Goal: Task Accomplishment & Management: Complete application form

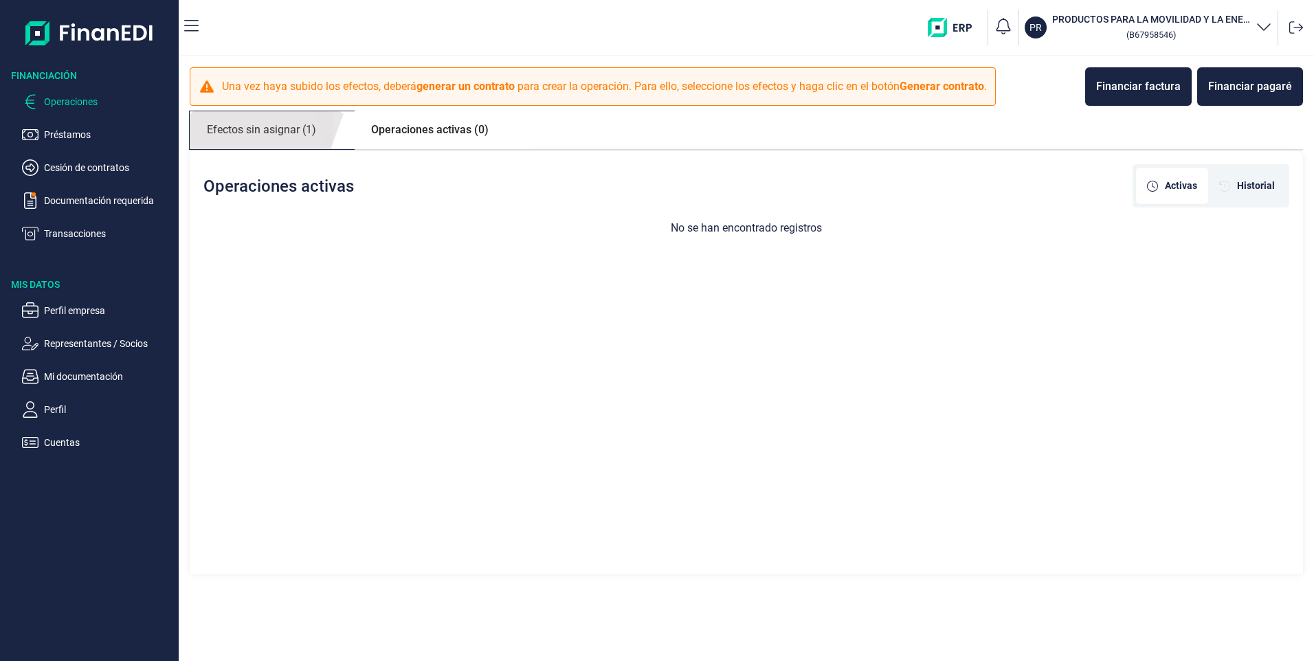
click at [281, 124] on link "Efectos sin asignar (1)" at bounding box center [262, 130] width 144 height 38
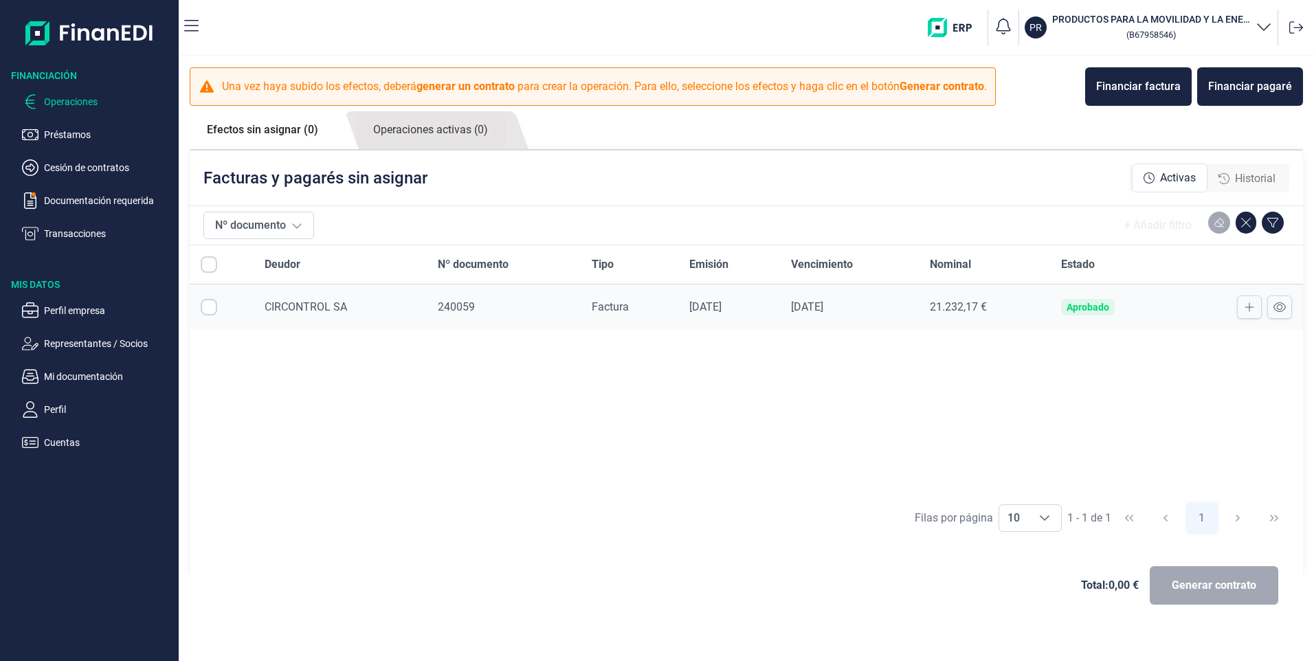
checkbox input "true"
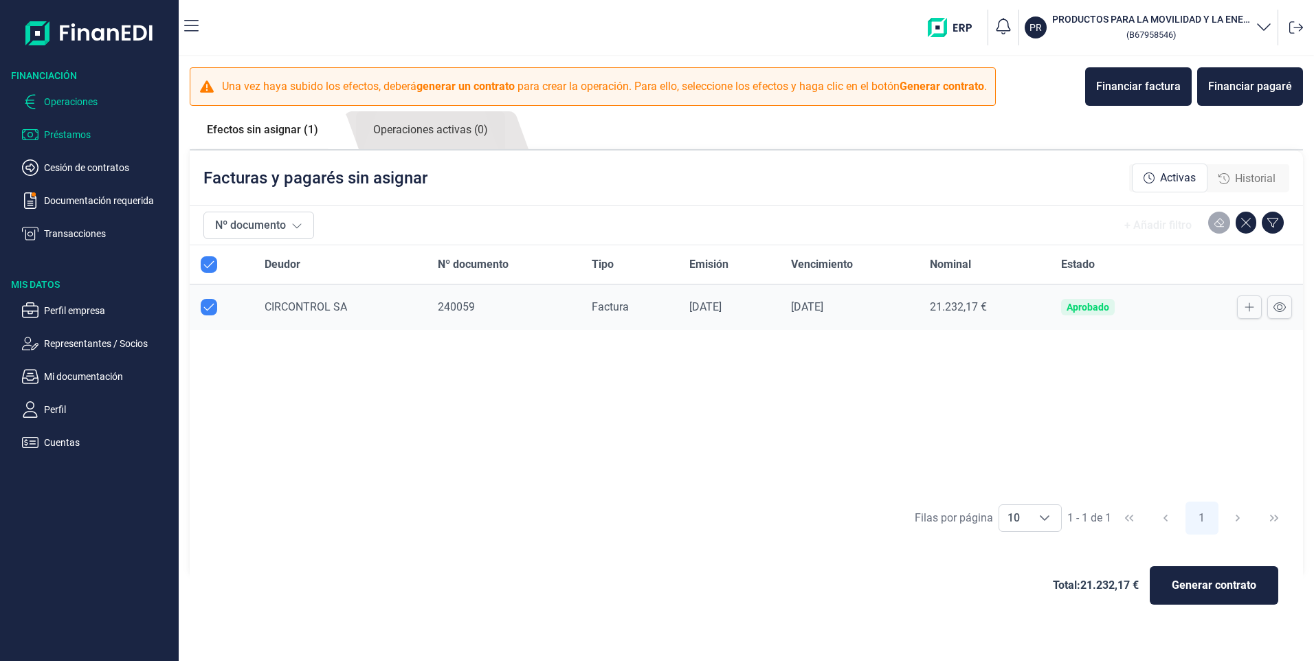
click at [56, 131] on p "Préstamos" at bounding box center [108, 134] width 129 height 16
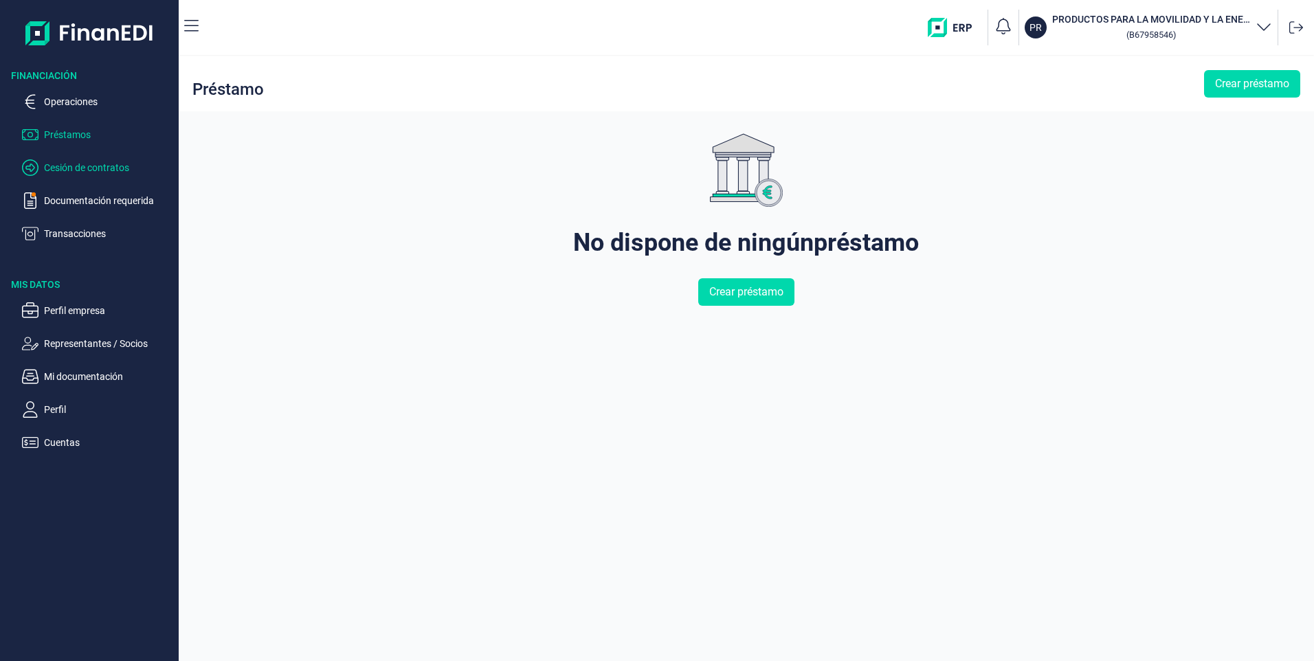
click at [57, 173] on p "Cesión de contratos" at bounding box center [108, 167] width 129 height 16
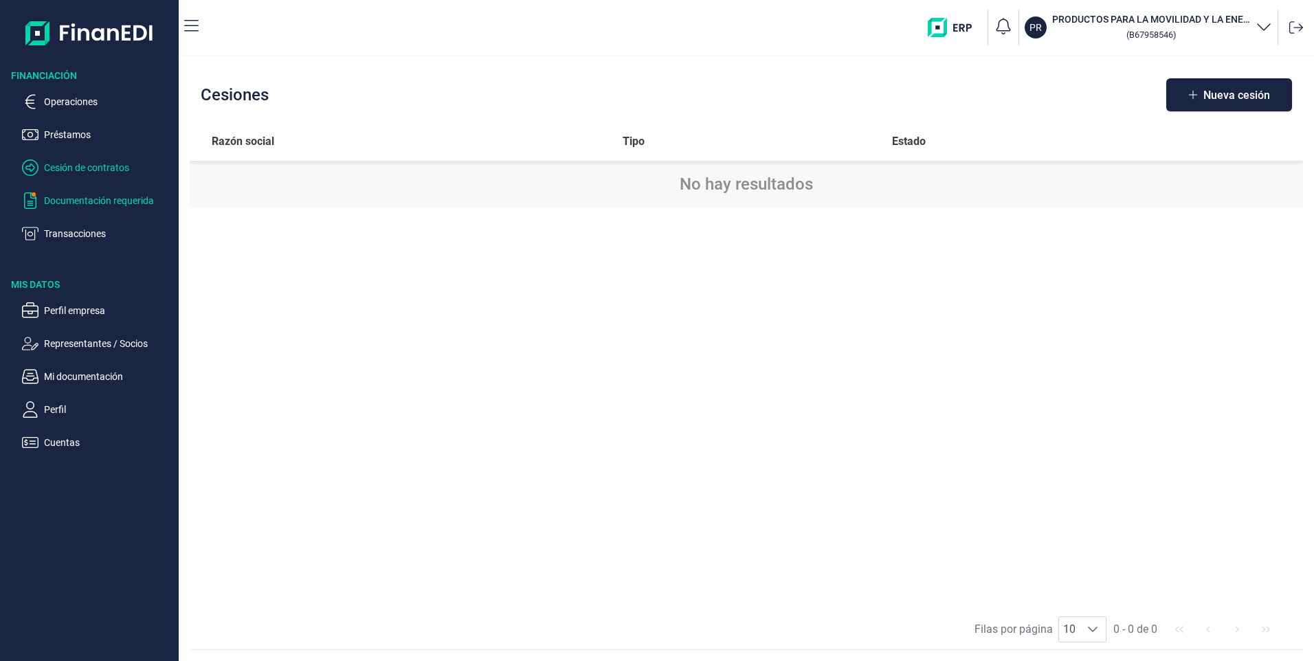
click at [64, 204] on p "Documentación requerida" at bounding box center [108, 200] width 129 height 16
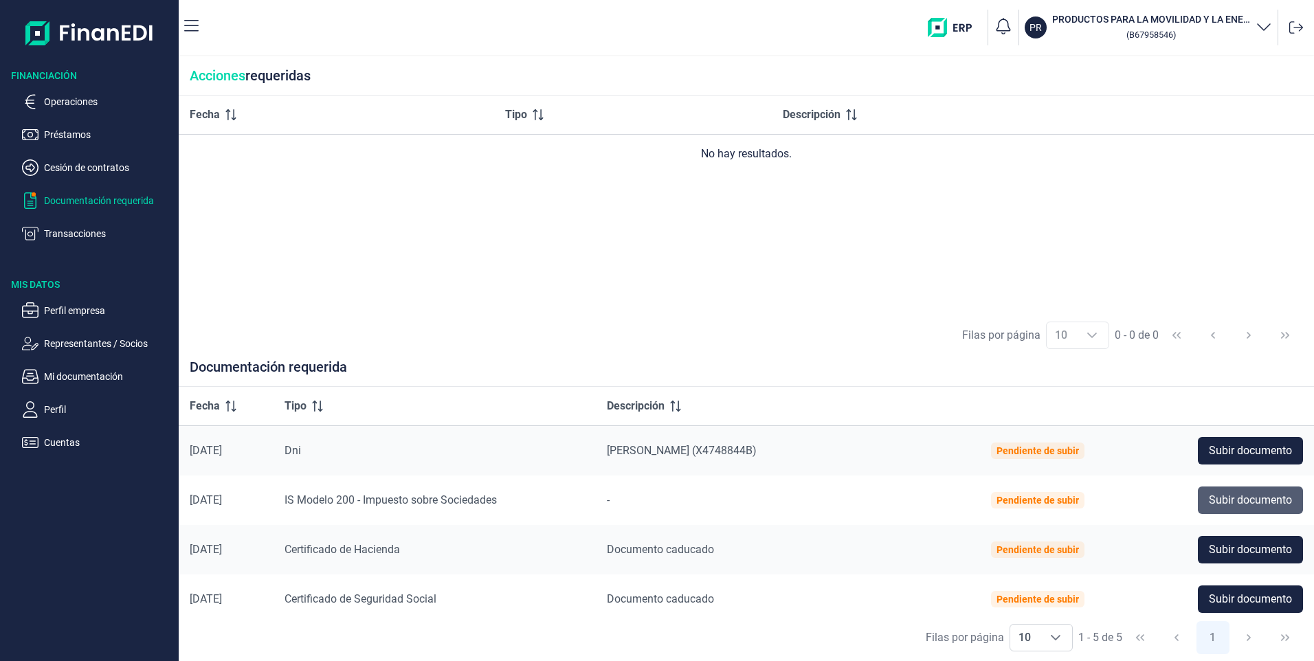
click at [1249, 495] on span "Subir documento" at bounding box center [1250, 500] width 83 height 16
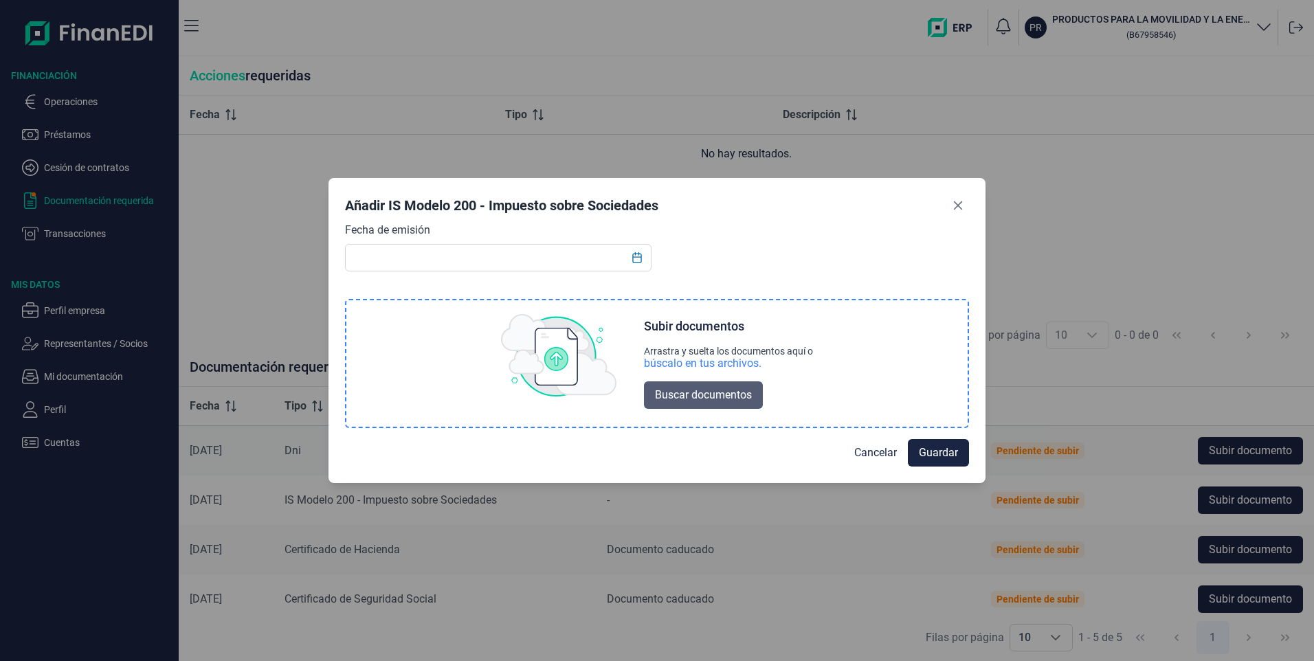
click at [715, 396] on span "Buscar documentos" at bounding box center [703, 395] width 97 height 16
click at [952, 199] on button "Close" at bounding box center [958, 206] width 22 height 22
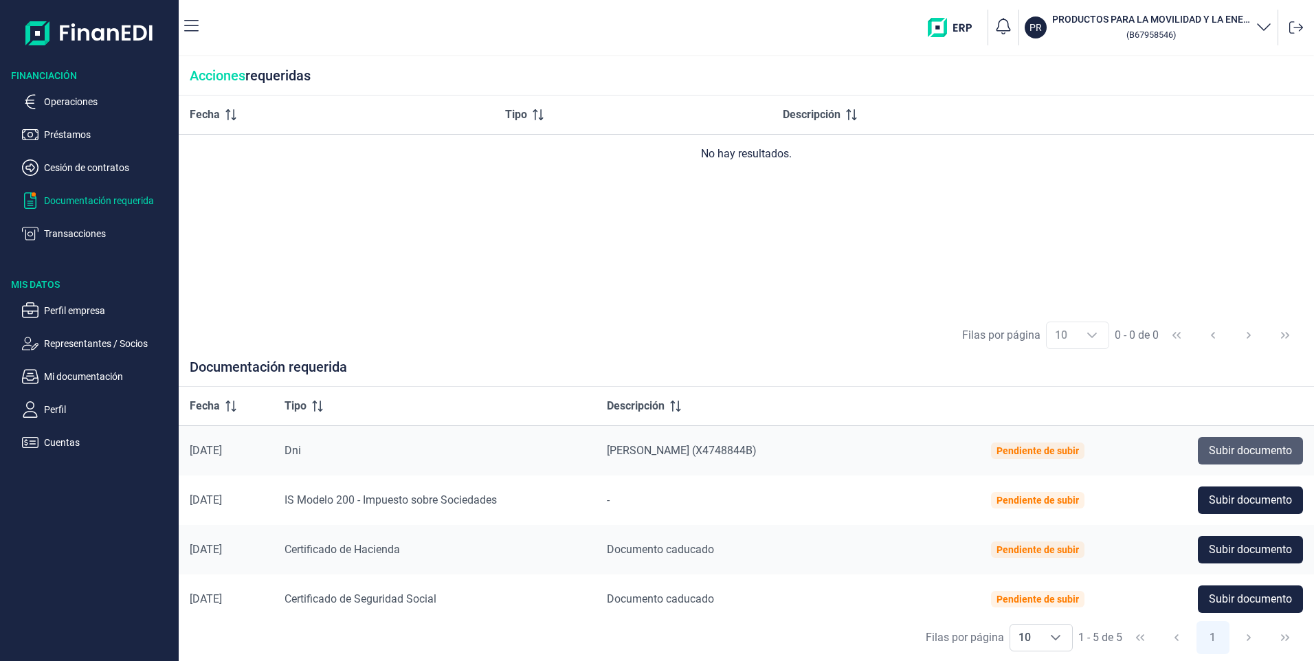
click at [1224, 444] on span "Subir documento" at bounding box center [1250, 450] width 83 height 16
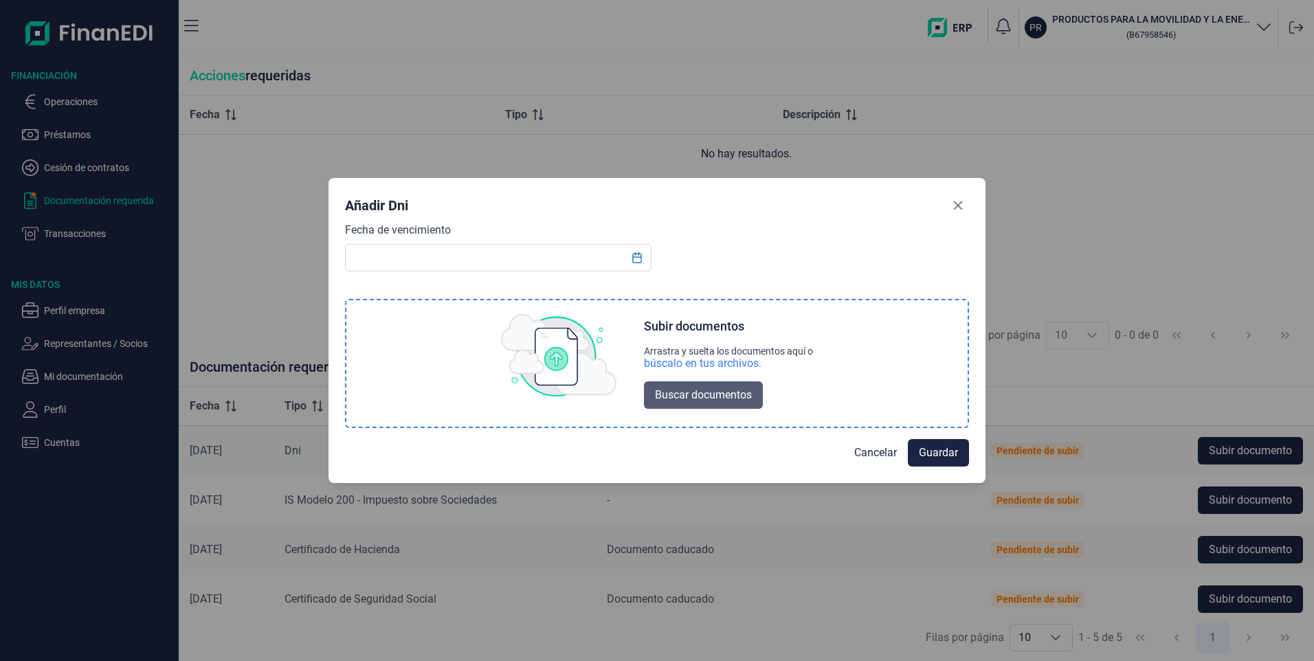
click at [739, 397] on span "Buscar documentos" at bounding box center [703, 395] width 97 height 16
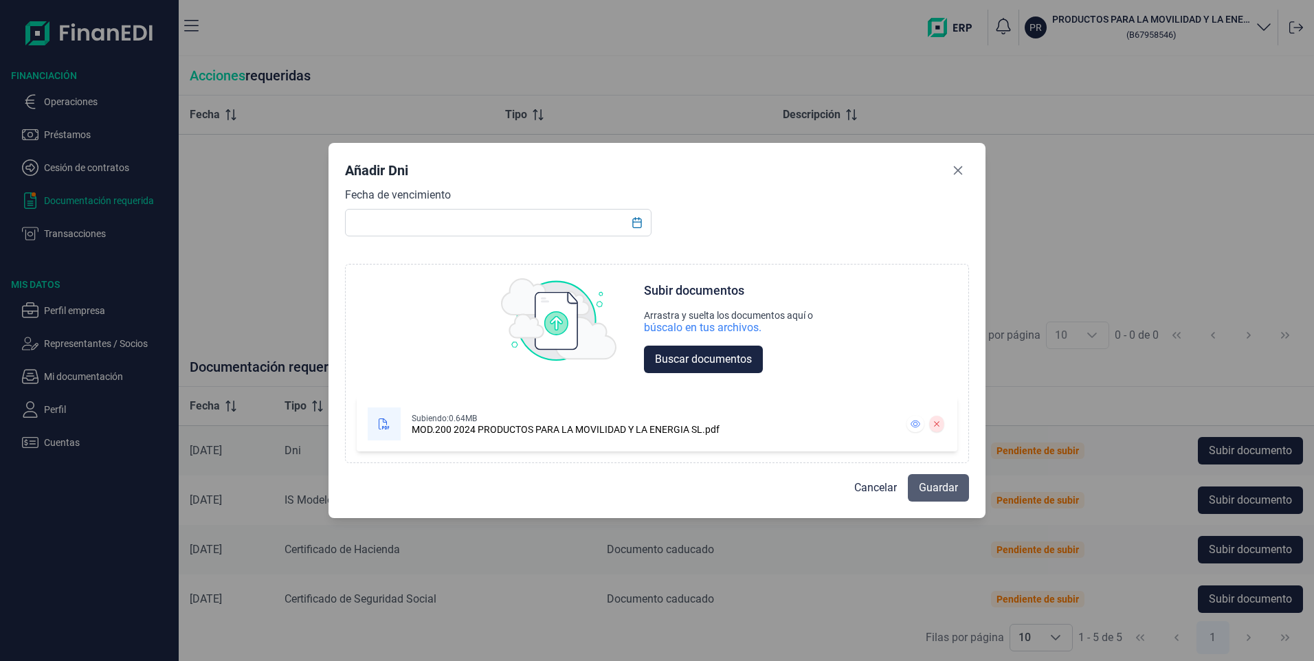
click at [942, 486] on span "Guardar" at bounding box center [938, 488] width 39 height 16
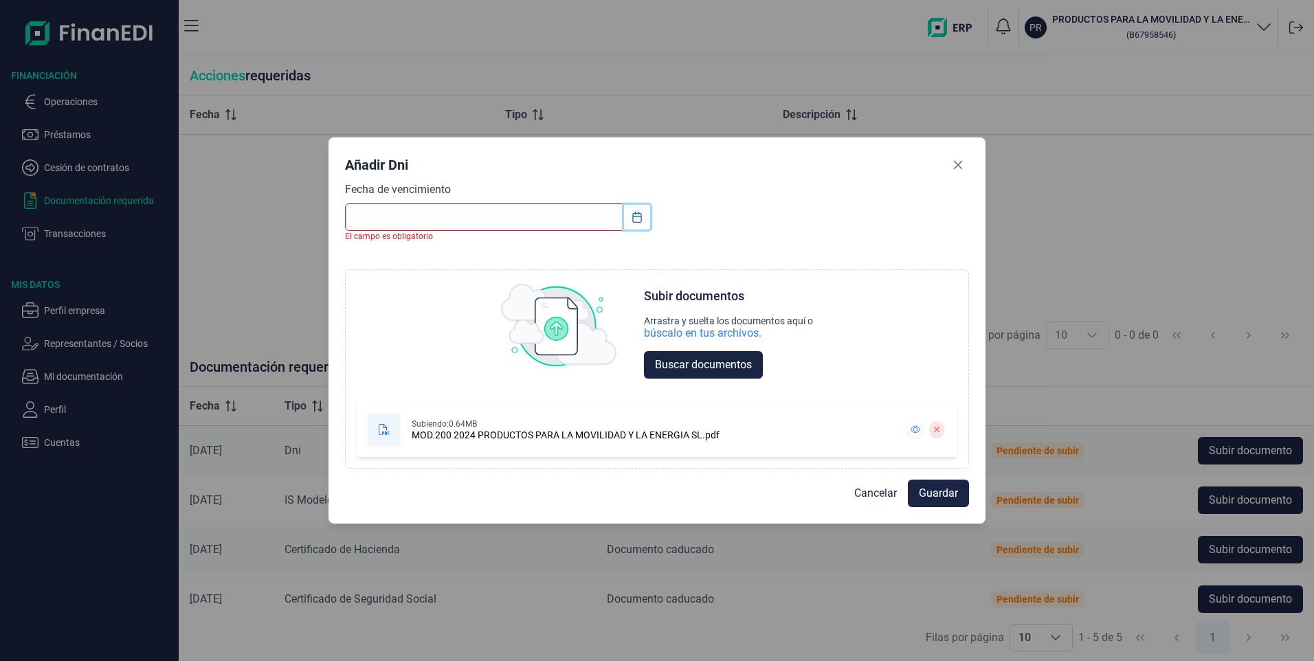
click at [638, 218] on icon "Choose Date" at bounding box center [636, 217] width 11 height 11
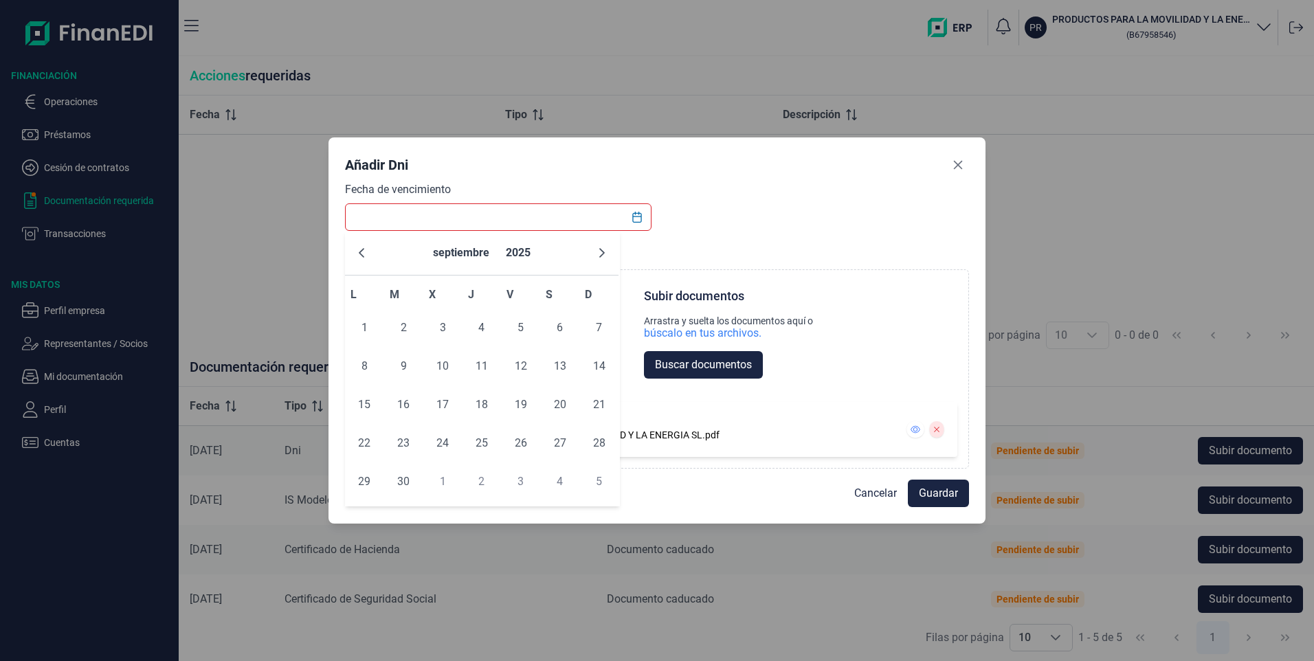
click at [526, 149] on div "Añadir Dni Fecha de vencimiento El campo es obligatorio Choose Subir documentos…" at bounding box center [656, 330] width 657 height 386
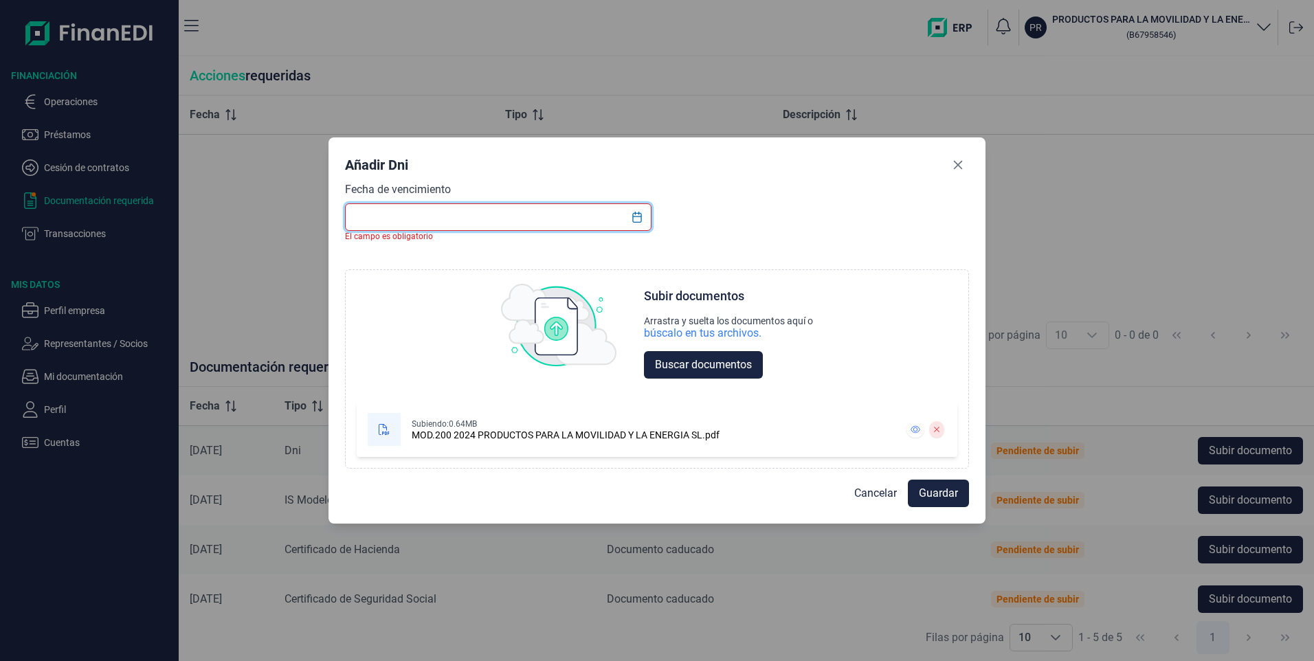
click at [382, 218] on input "text" at bounding box center [498, 216] width 306 height 27
click at [958, 161] on icon "Close" at bounding box center [957, 164] width 11 height 11
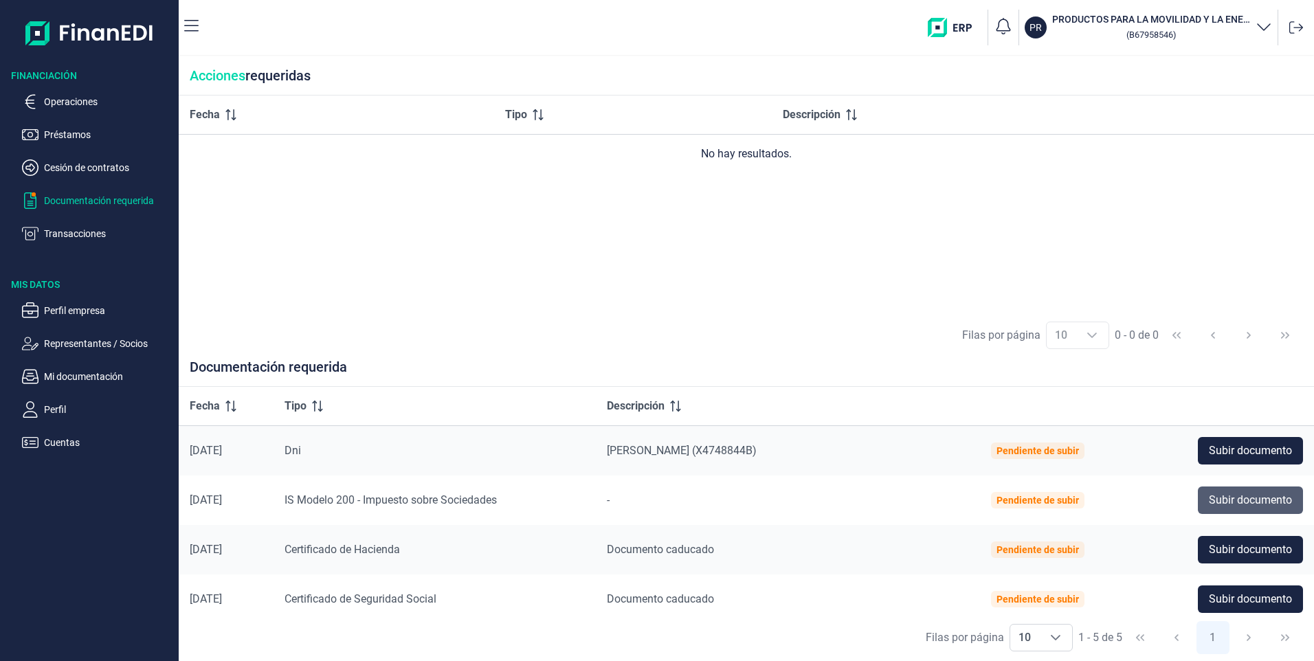
click at [1235, 502] on span "Subir documento" at bounding box center [1250, 500] width 83 height 16
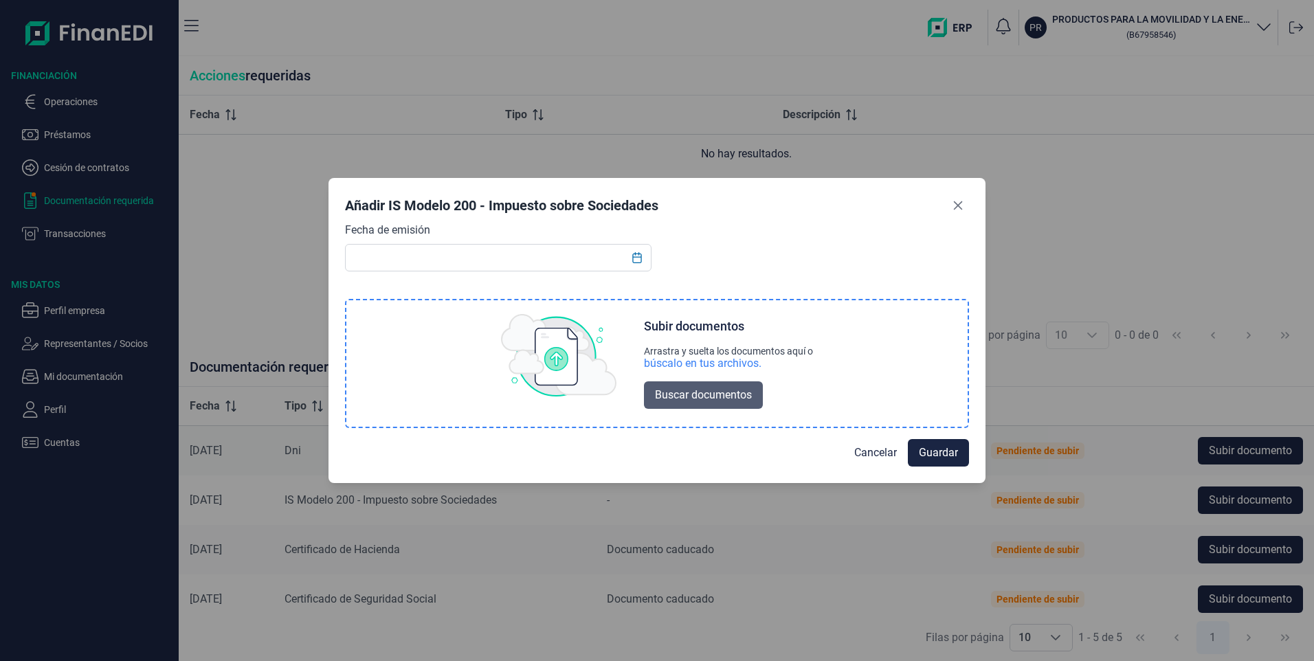
click at [747, 393] on span "Buscar documentos" at bounding box center [703, 395] width 97 height 16
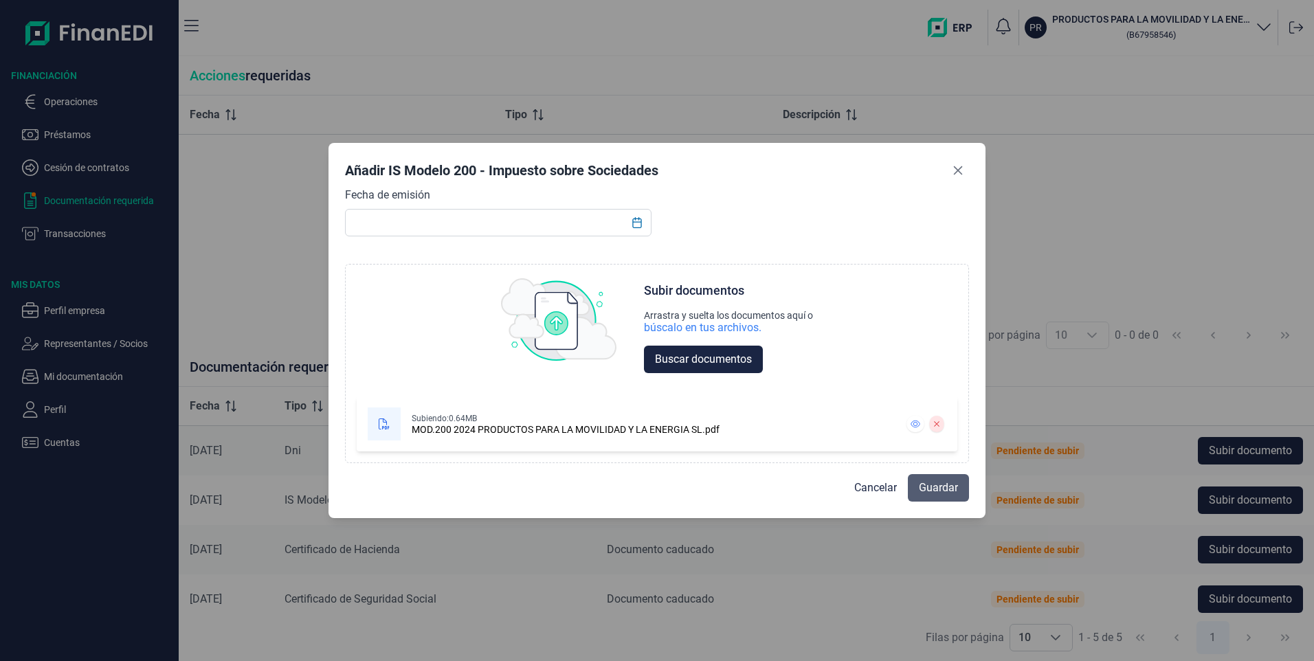
click at [939, 488] on span "Guardar" at bounding box center [938, 488] width 39 height 16
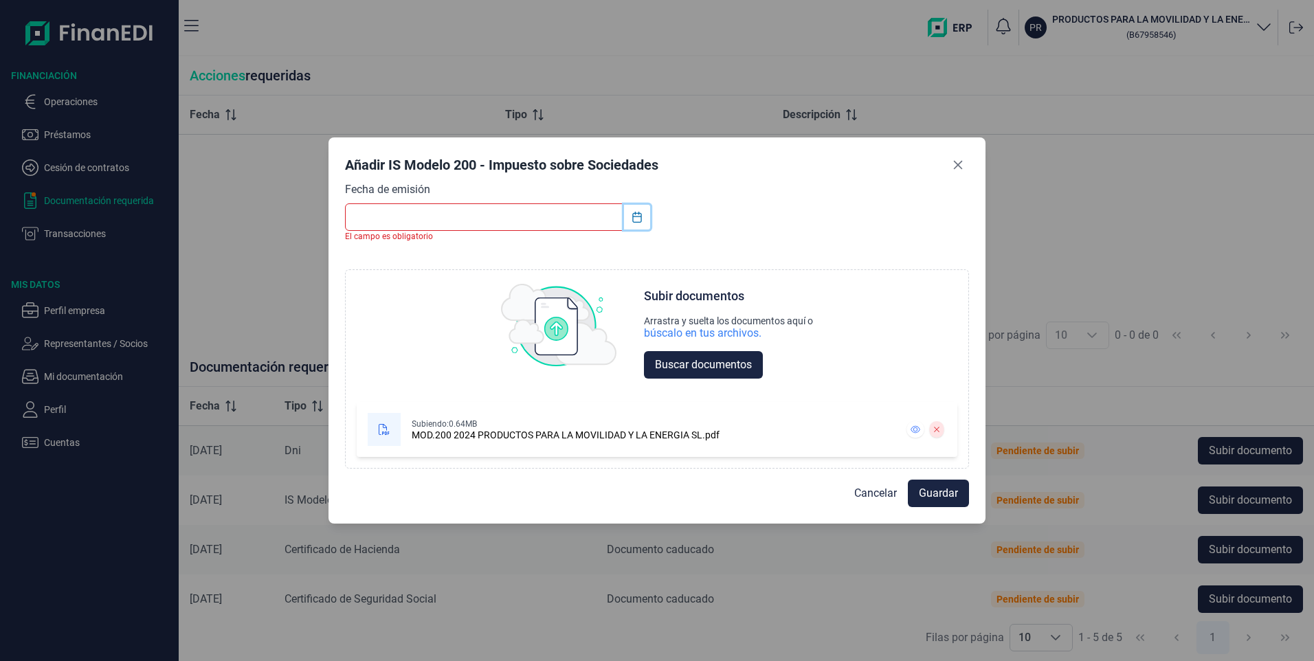
click at [639, 219] on icon "Choose Date" at bounding box center [636, 217] width 11 height 11
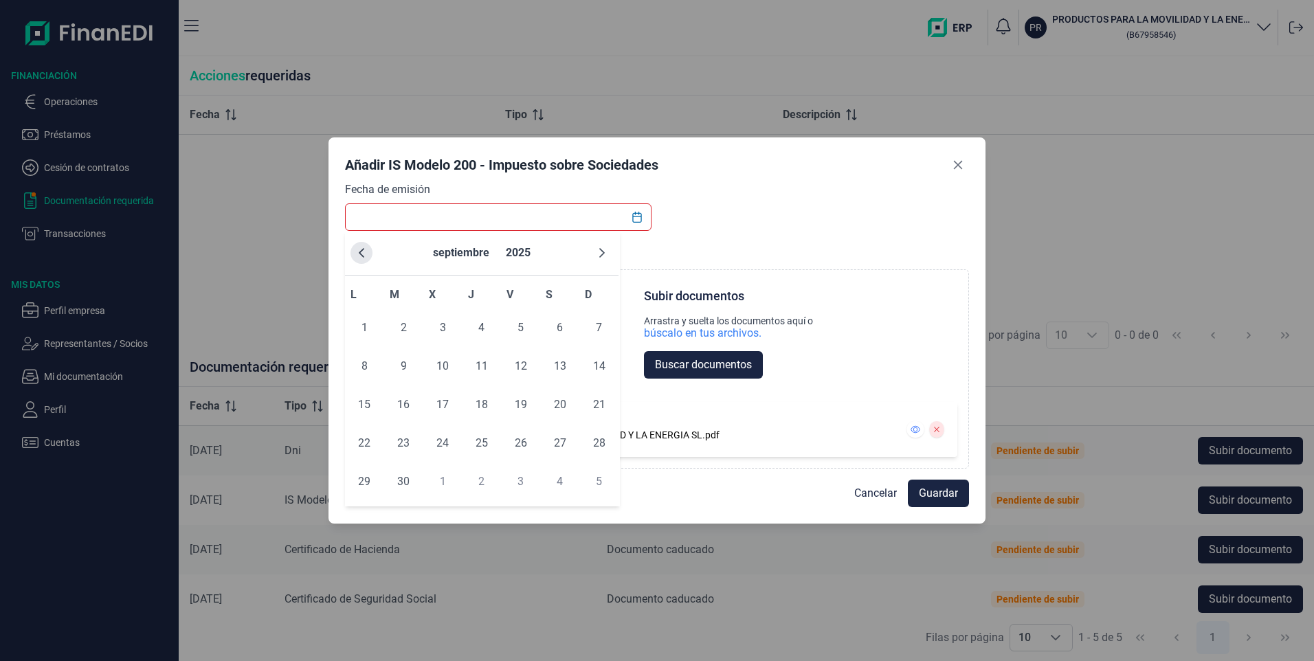
click at [360, 249] on icon "Previous Month" at bounding box center [361, 252] width 11 height 11
click at [361, 250] on icon "Previous Month" at bounding box center [361, 252] width 11 height 11
click at [448, 403] on span "16" at bounding box center [442, 404] width 27 height 27
type input "[DATE]"
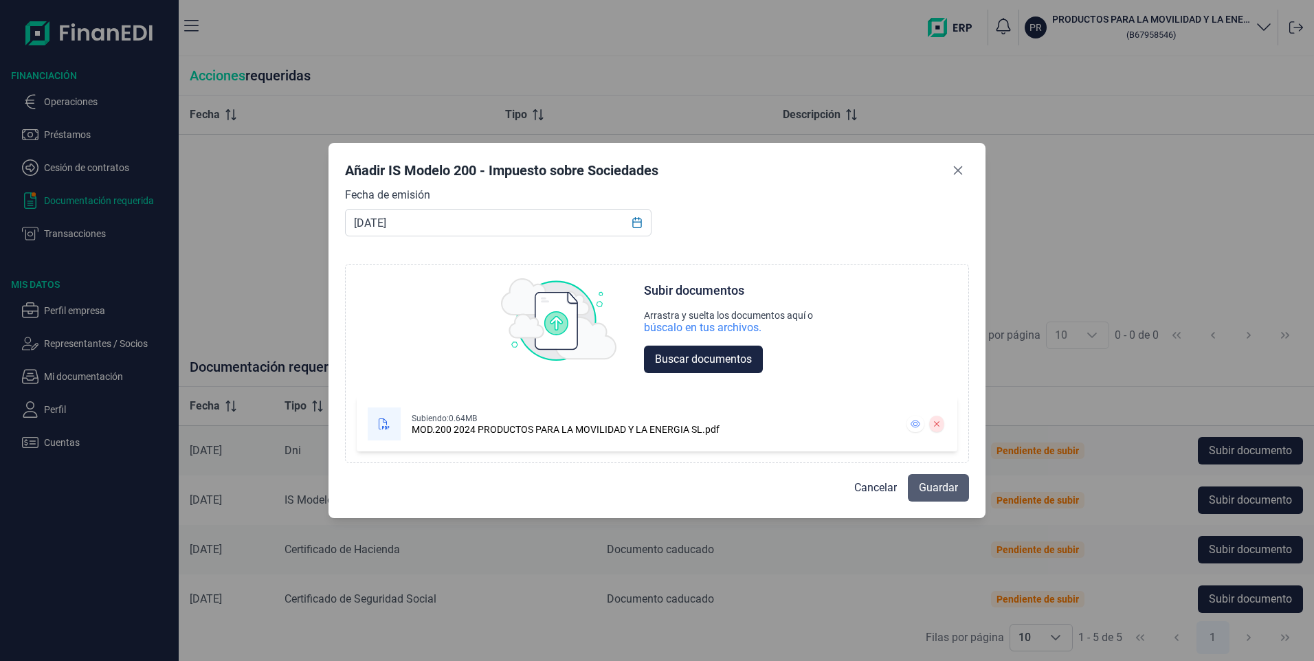
click at [955, 489] on span "Guardar" at bounding box center [938, 488] width 39 height 16
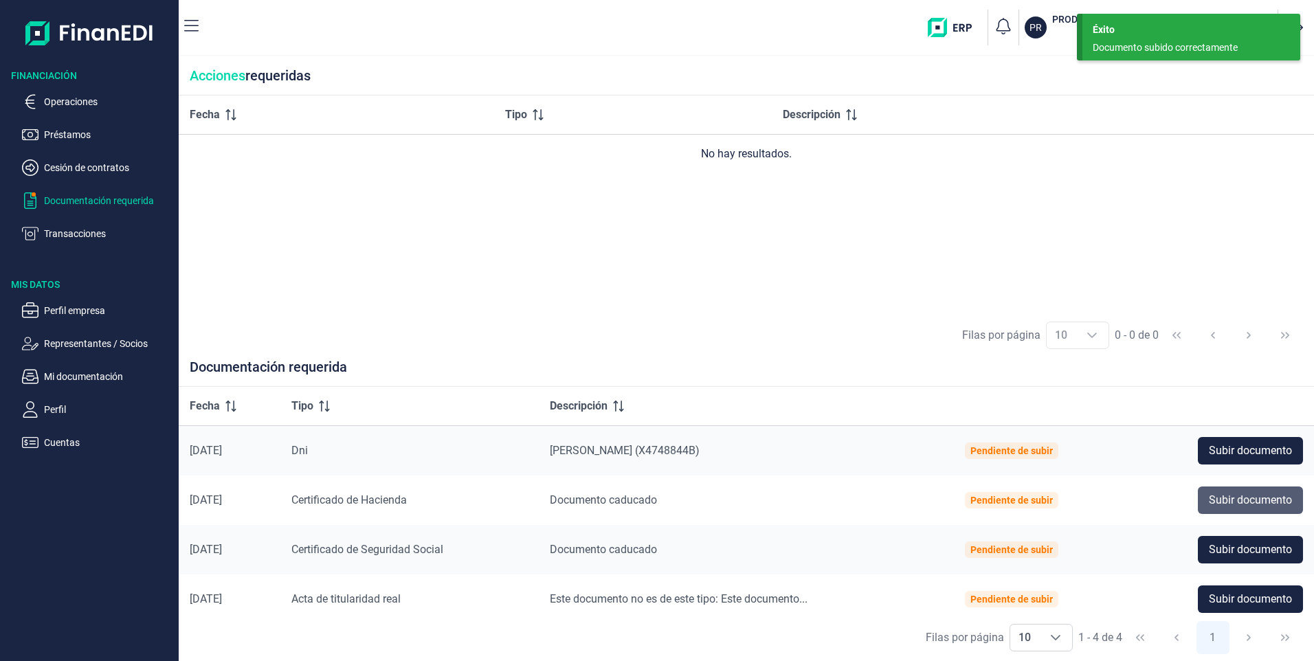
click at [1254, 500] on span "Subir documento" at bounding box center [1250, 500] width 83 height 16
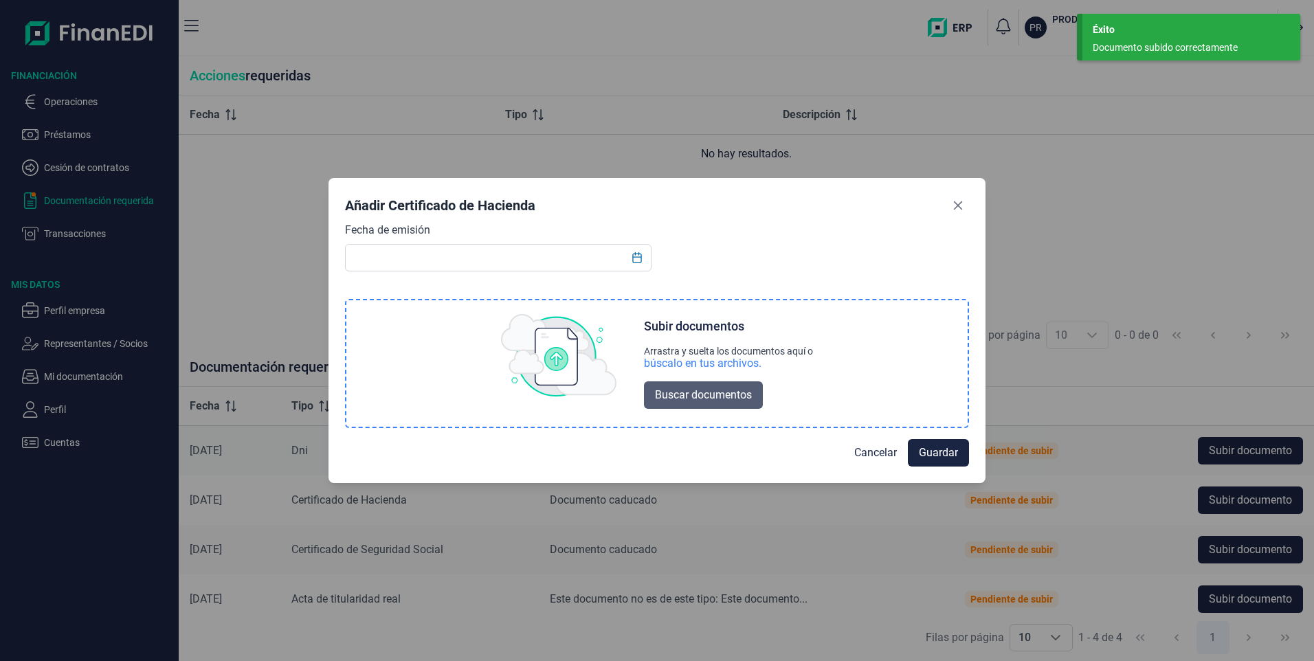
click at [693, 392] on span "Buscar documentos" at bounding box center [703, 395] width 97 height 16
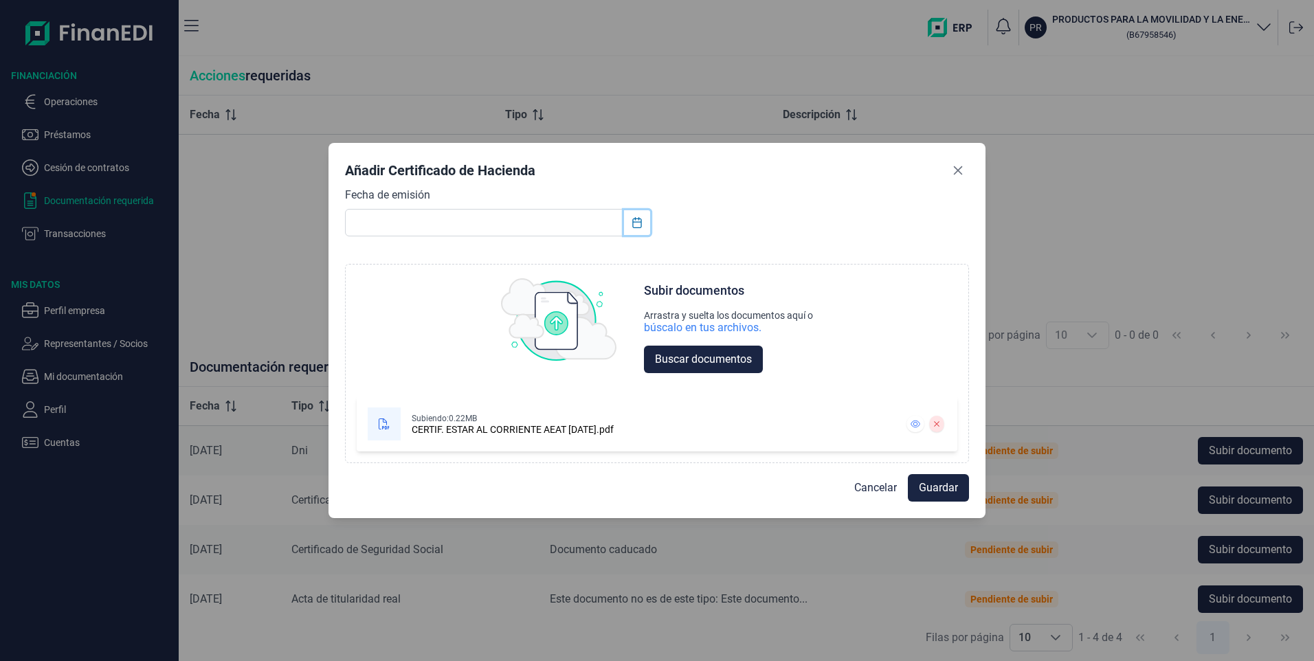
click at [640, 222] on icon "Choose Date" at bounding box center [636, 222] width 9 height 11
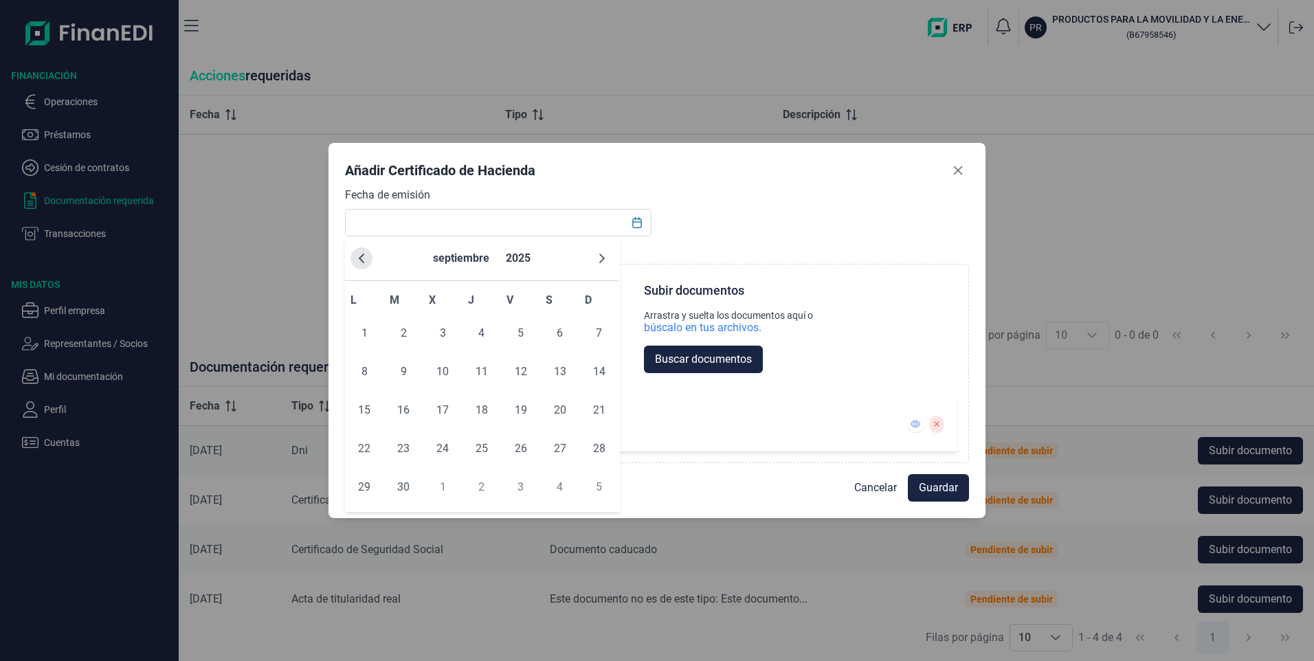
click at [362, 257] on icon "Previous Month" at bounding box center [361, 258] width 11 height 11
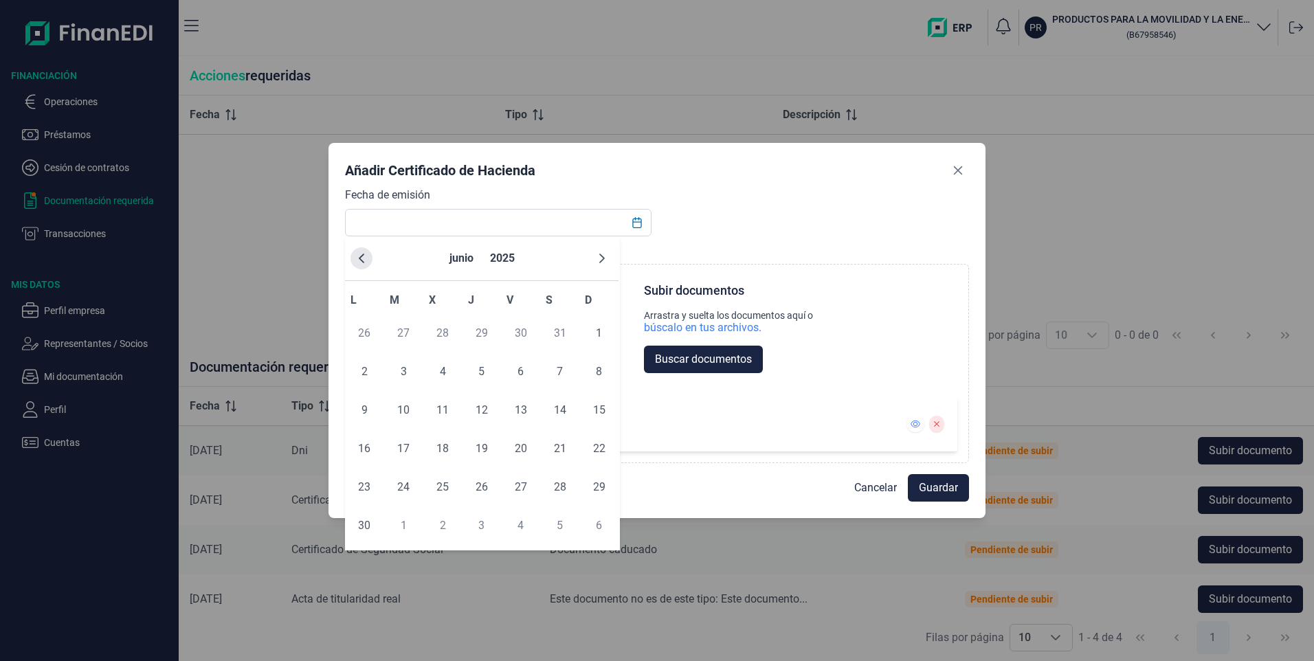
click at [364, 258] on icon "Previous Month" at bounding box center [361, 258] width 11 height 11
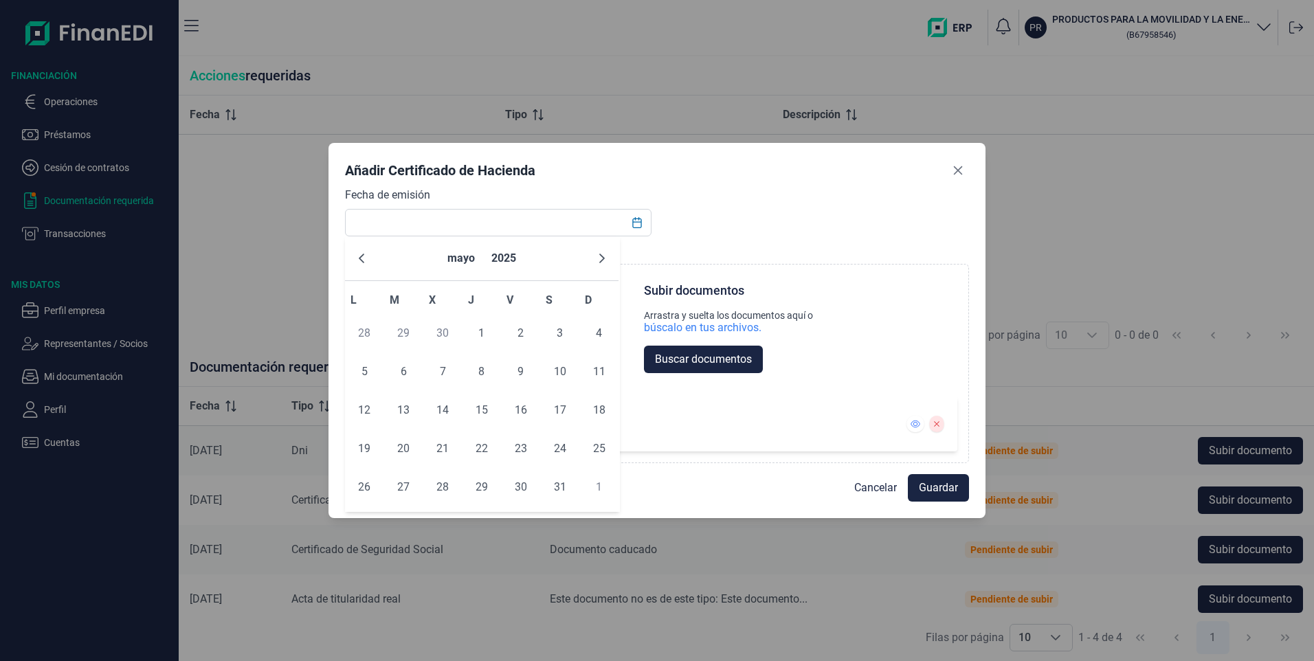
click at [364, 258] on icon "Previous Month" at bounding box center [361, 258] width 11 height 11
click at [366, 258] on icon "Previous Month" at bounding box center [361, 258] width 11 height 11
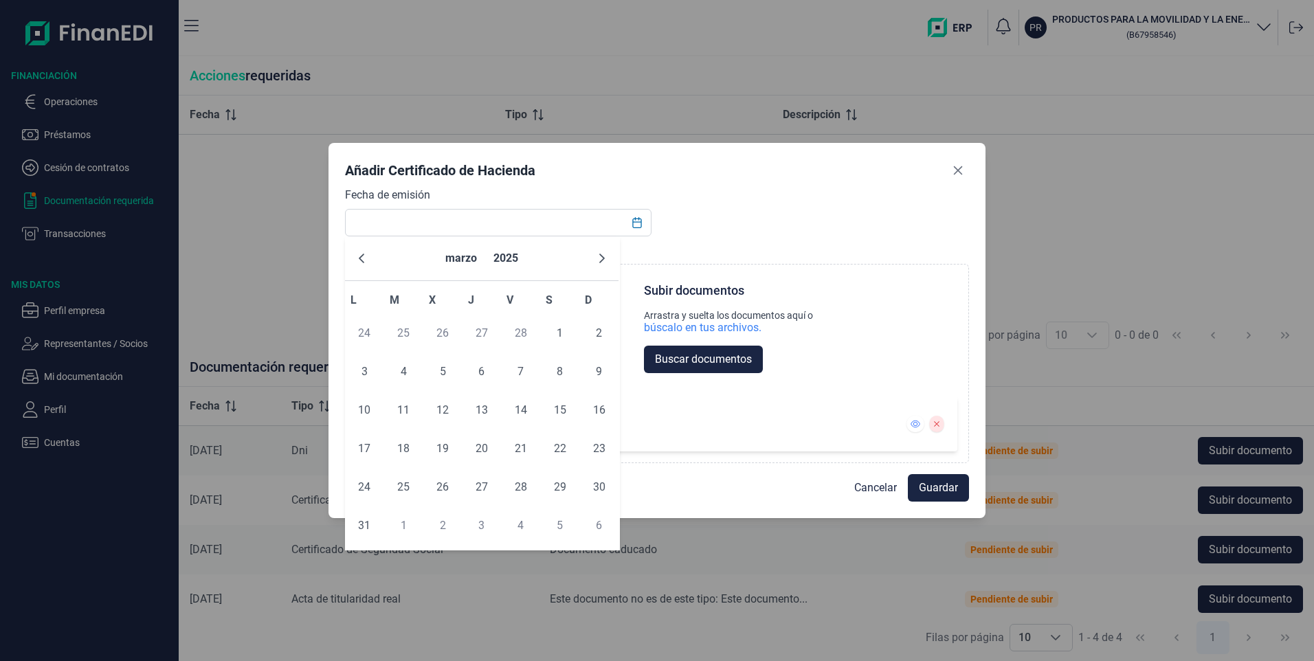
click at [366, 258] on icon "Previous Month" at bounding box center [361, 258] width 11 height 11
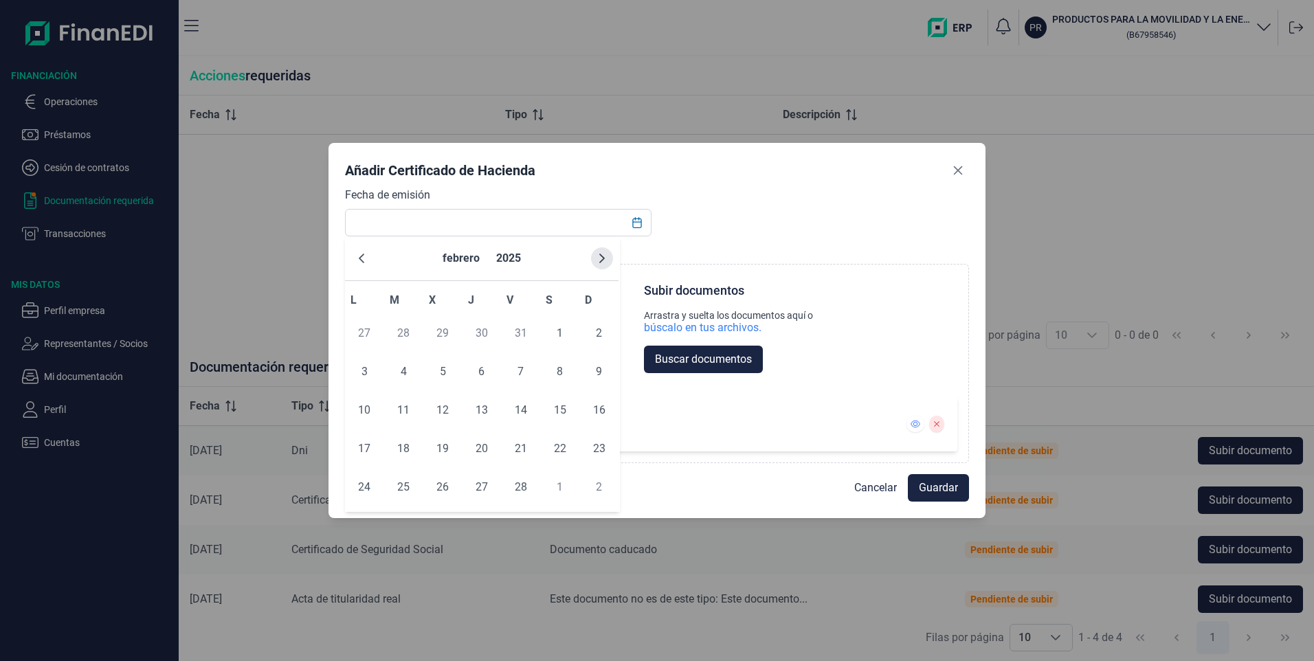
click at [605, 256] on icon "Next Month" at bounding box center [601, 258] width 11 height 11
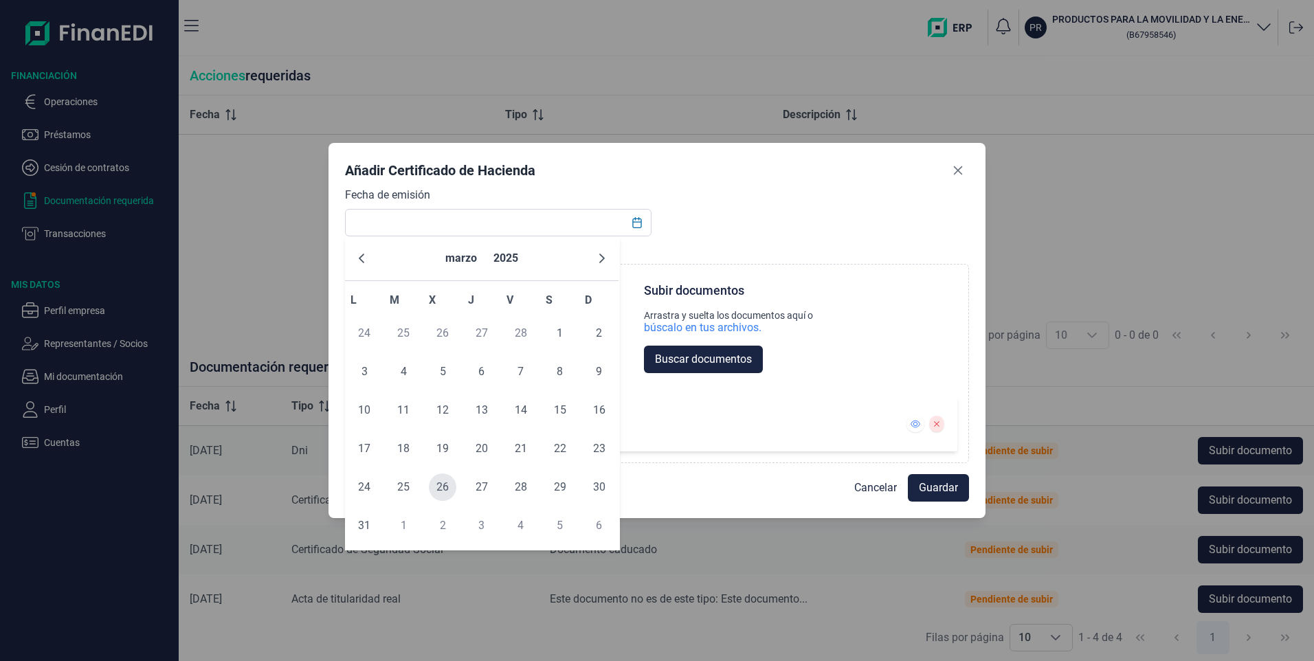
click at [442, 484] on span "26" at bounding box center [442, 486] width 27 height 27
type input "[DATE]"
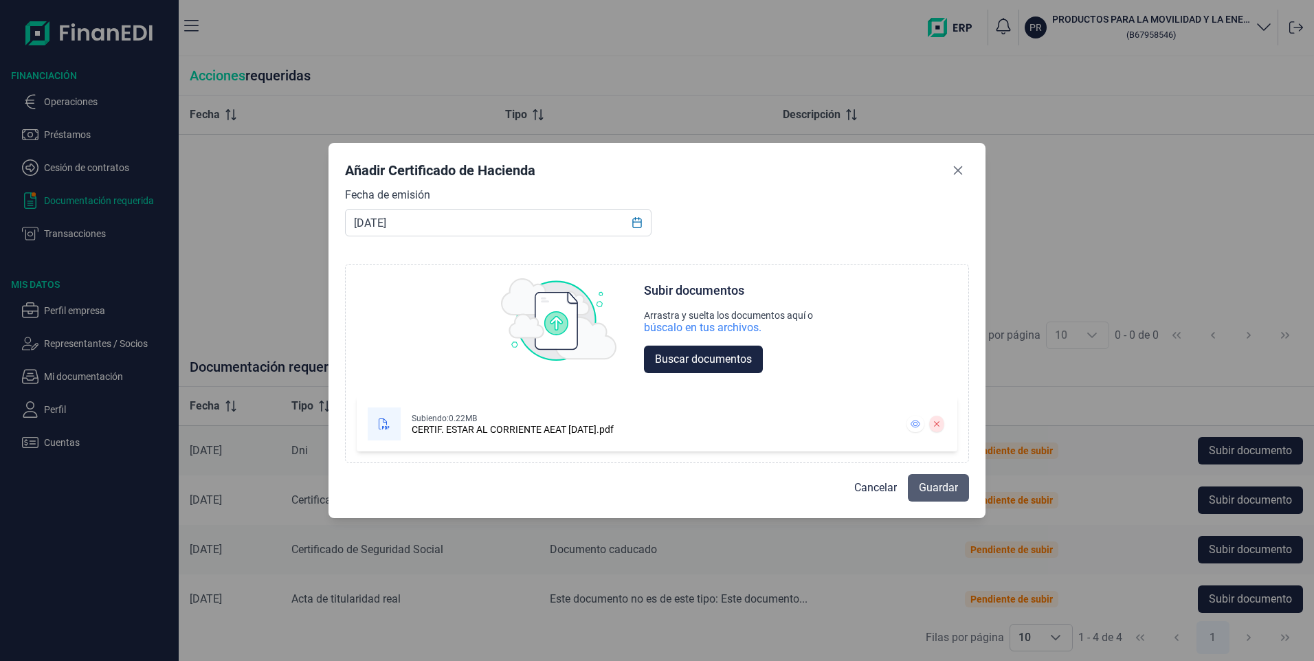
click at [938, 482] on span "Guardar" at bounding box center [938, 488] width 39 height 16
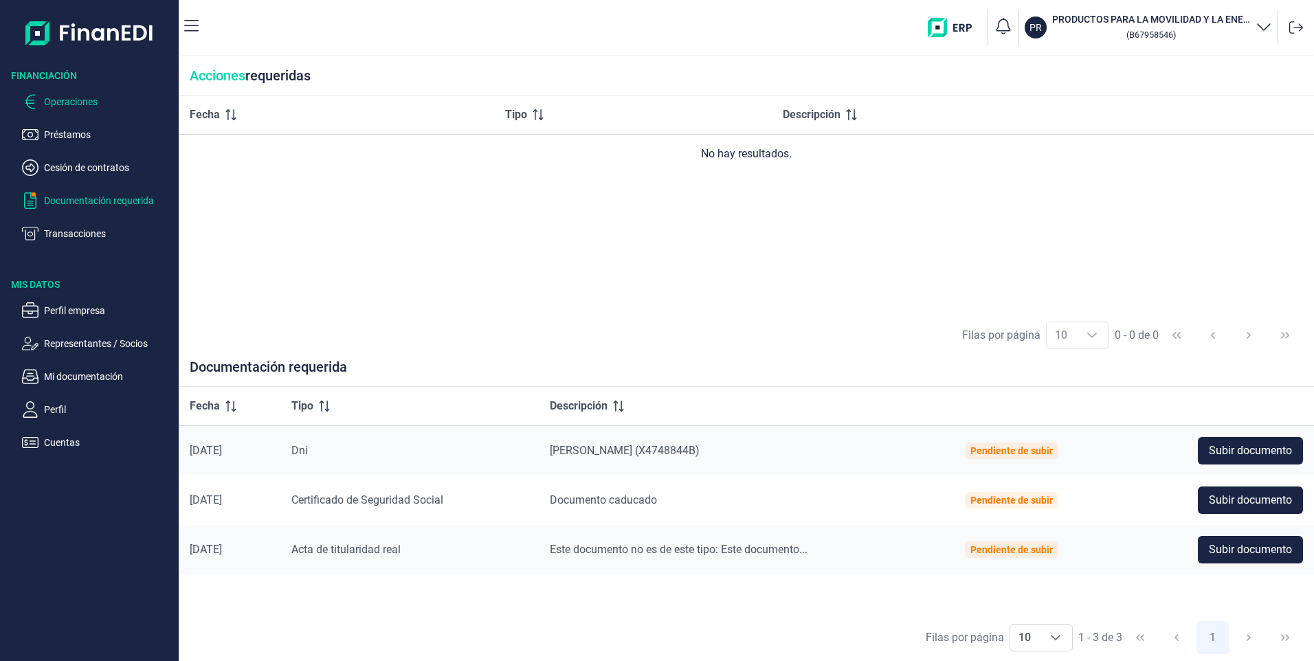
click at [71, 100] on p "Operaciones" at bounding box center [108, 101] width 129 height 16
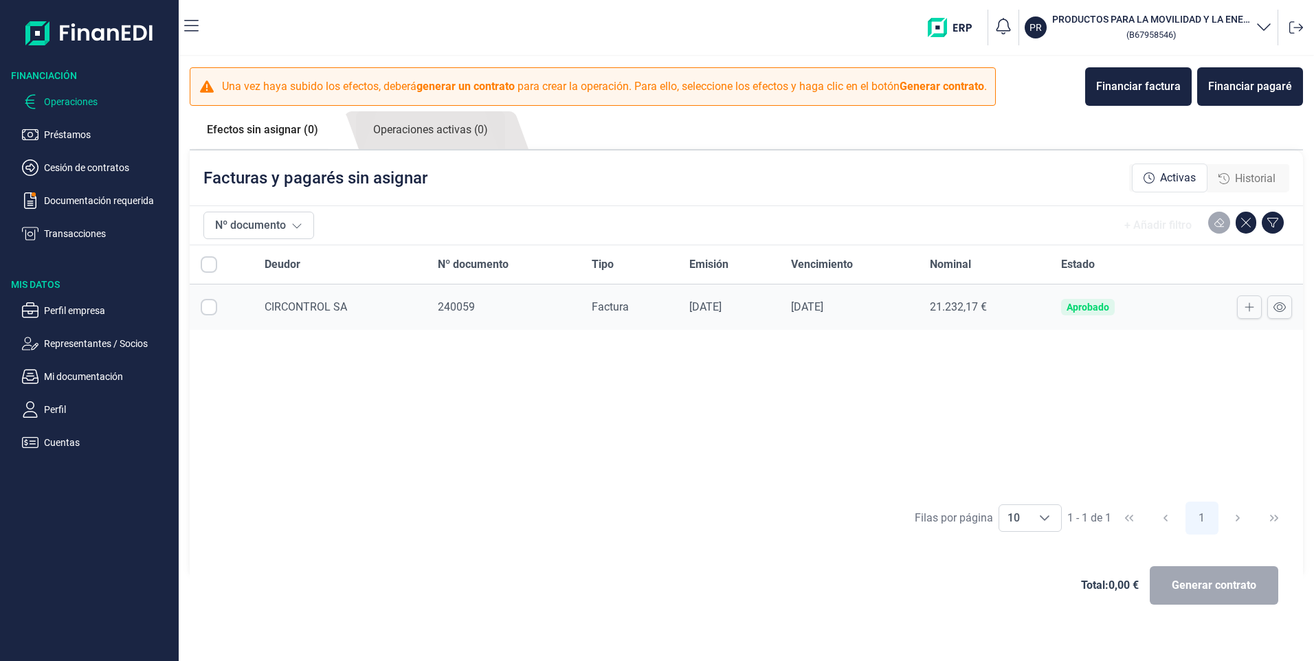
checkbox input "true"
click at [1093, 304] on div "Aprobado" at bounding box center [1087, 307] width 43 height 11
click at [500, 92] on b "generar un contrato" at bounding box center [465, 86] width 98 height 13
click at [768, 82] on p "Una vez haya subido los efectos, deberá generar un contrato para crear la opera…" at bounding box center [604, 86] width 765 height 16
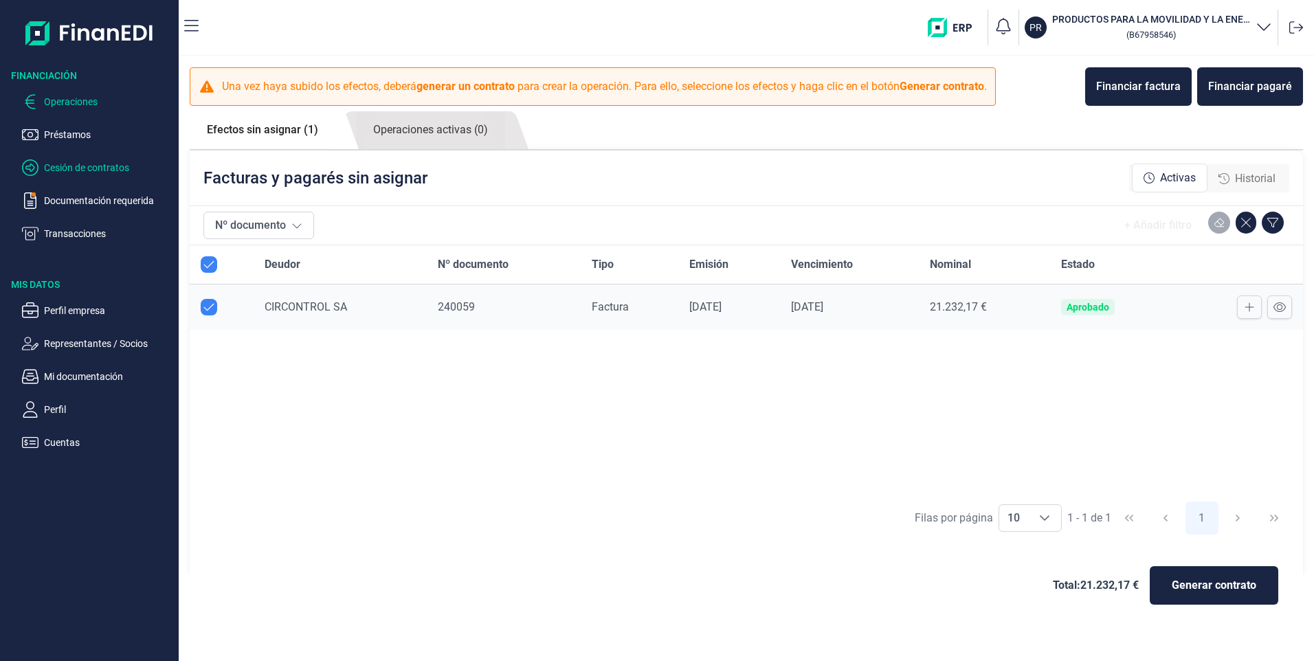
click at [67, 168] on p "Cesión de contratos" at bounding box center [108, 167] width 129 height 16
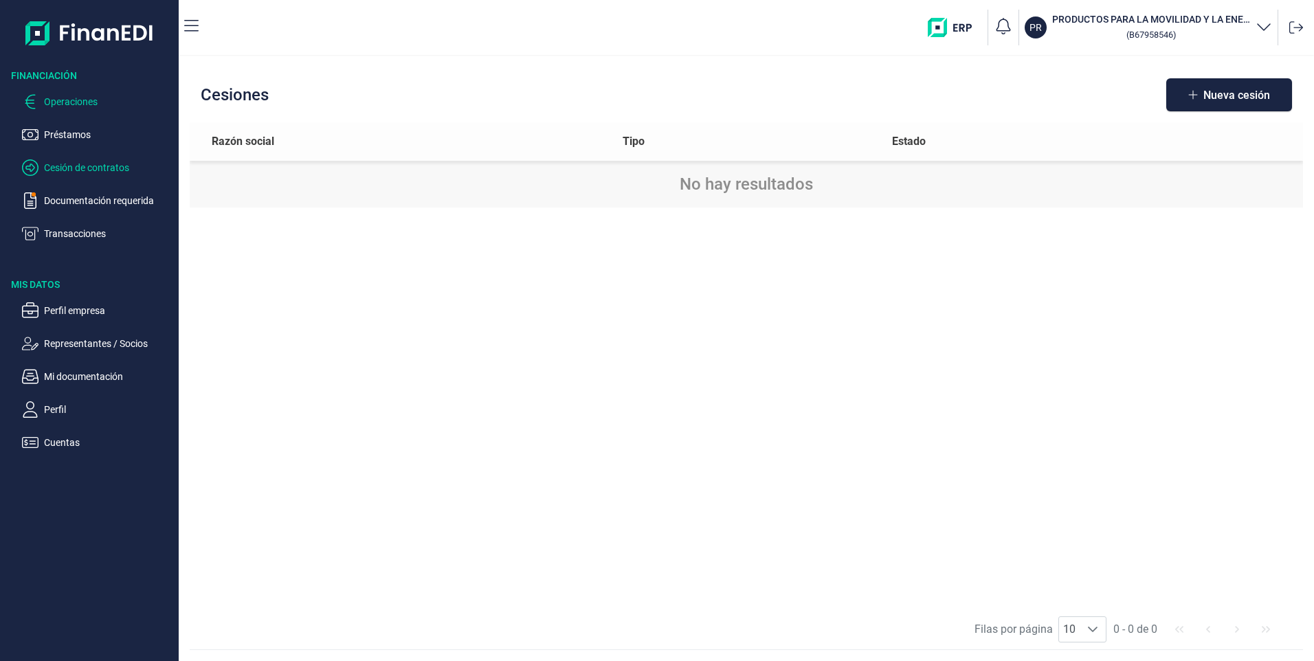
click at [82, 100] on p "Operaciones" at bounding box center [108, 101] width 129 height 16
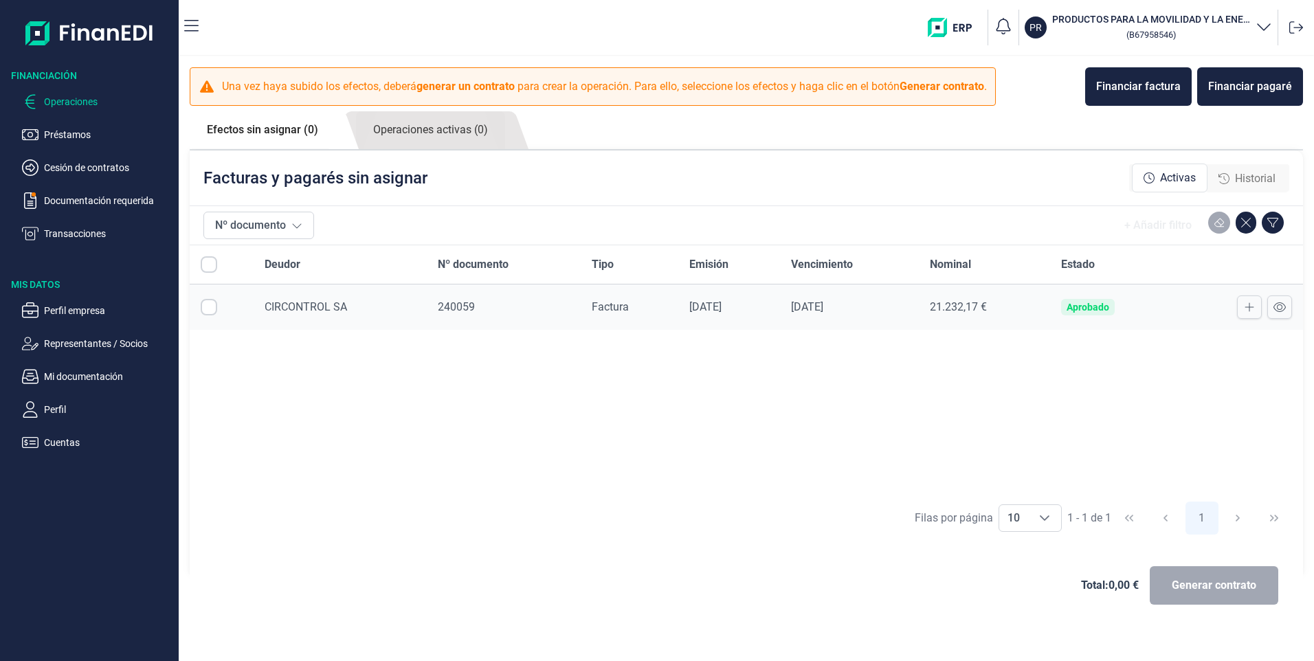
checkbox input "true"
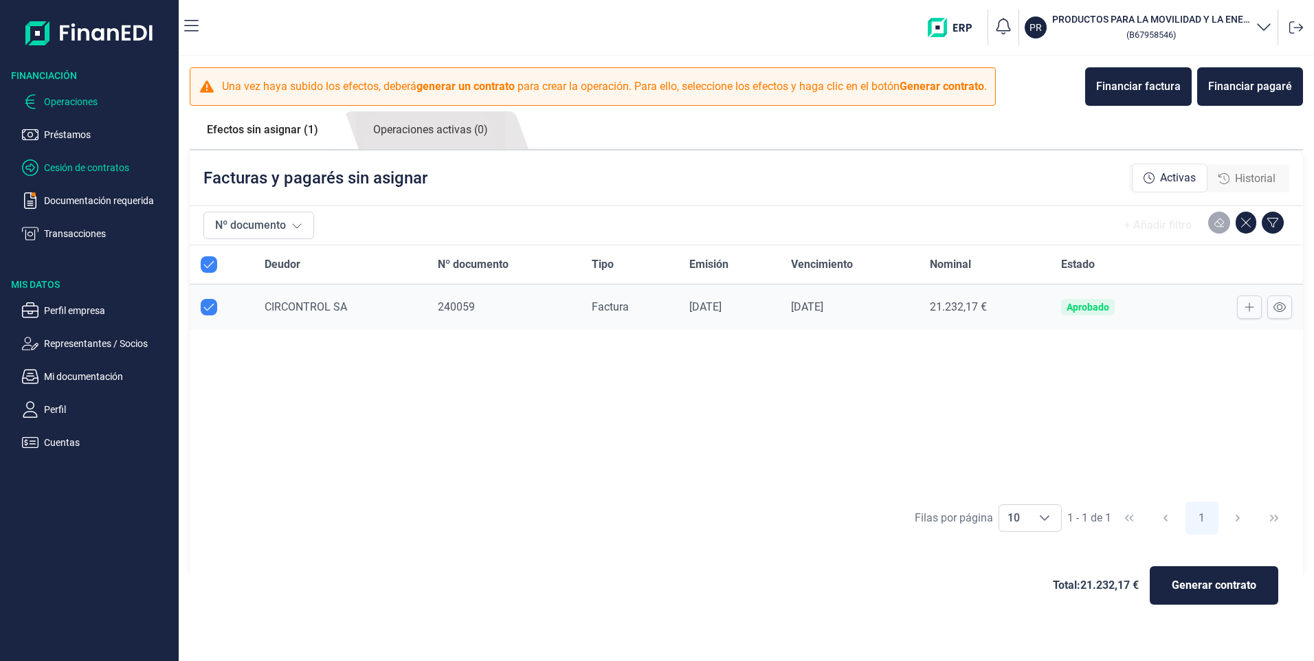
click at [69, 169] on p "Cesión de contratos" at bounding box center [108, 167] width 129 height 16
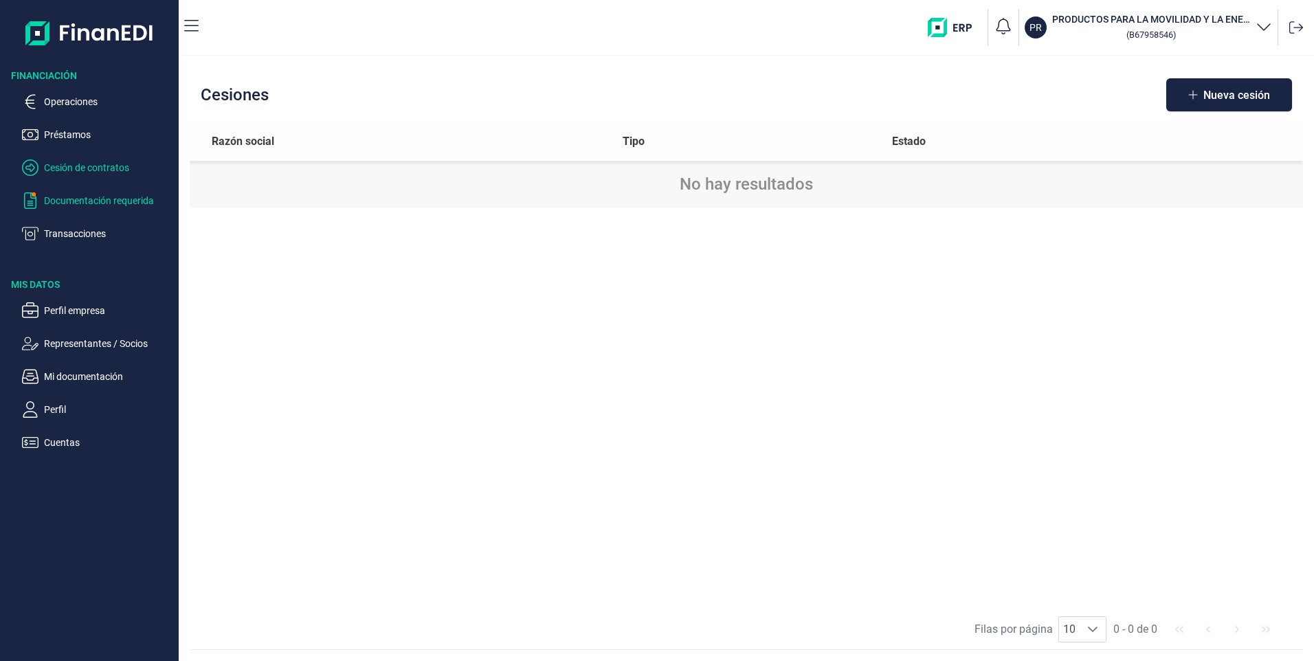
click at [65, 202] on p "Documentación requerida" at bounding box center [108, 200] width 129 height 16
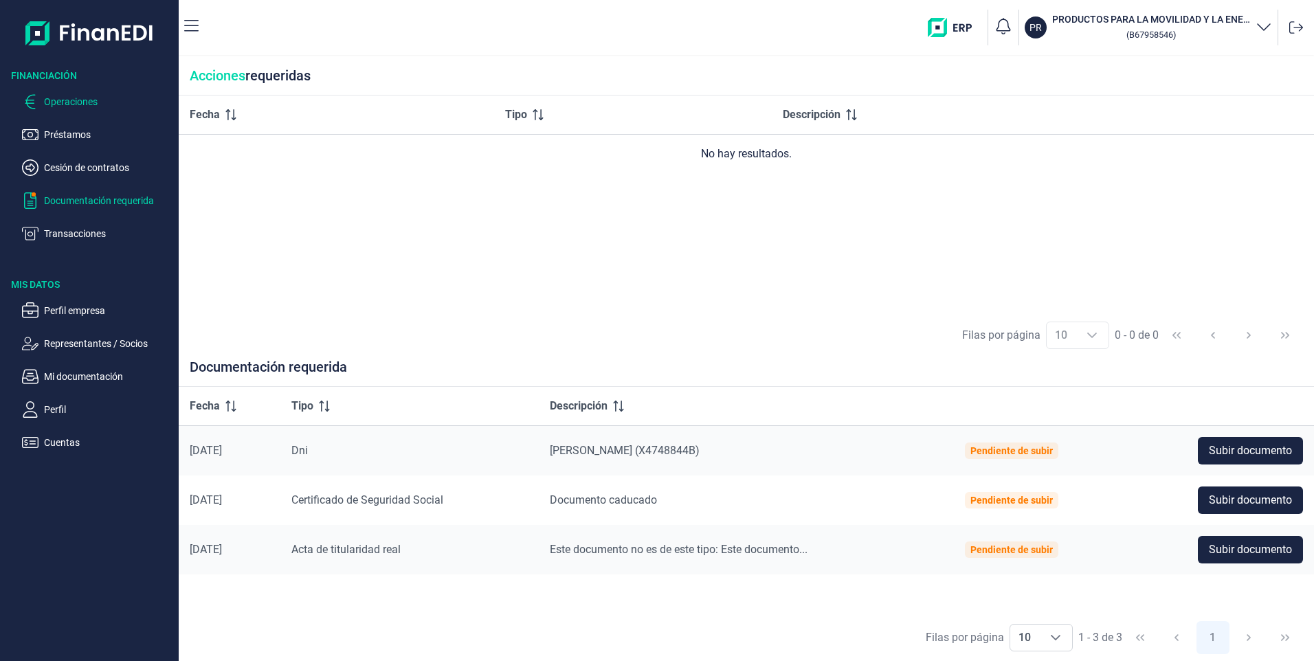
click at [71, 96] on p "Operaciones" at bounding box center [108, 101] width 129 height 16
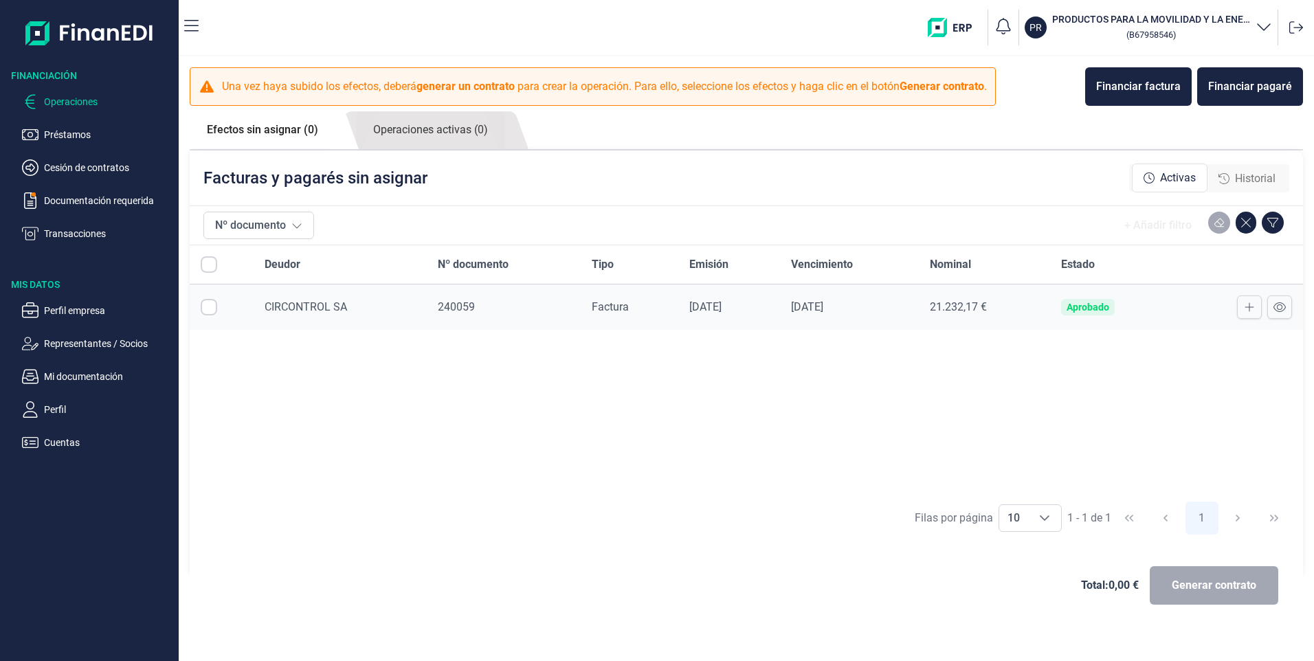
checkbox input "true"
click at [315, 311] on span "CIRCONTROL SA" at bounding box center [306, 306] width 82 height 13
click at [1209, 592] on span "Generar contrato" at bounding box center [1213, 585] width 85 height 16
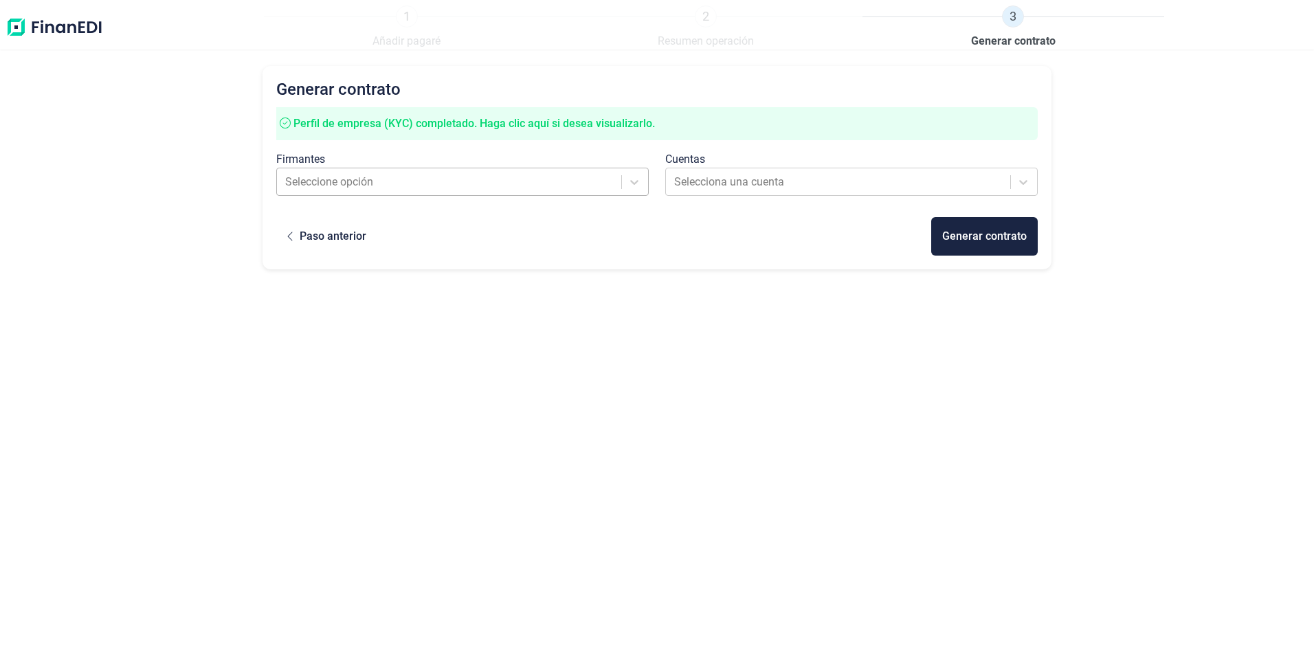
click at [452, 178] on div at bounding box center [449, 181] width 329 height 19
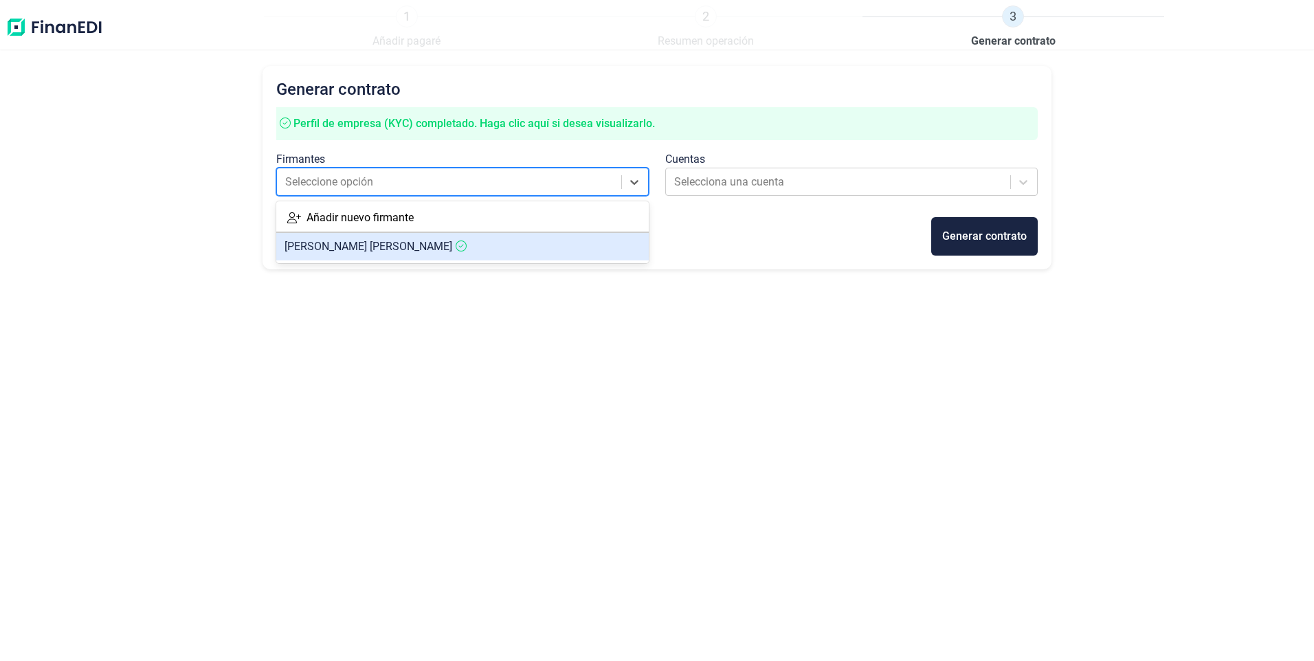
click at [438, 247] on article "[PERSON_NAME]" at bounding box center [462, 246] width 372 height 27
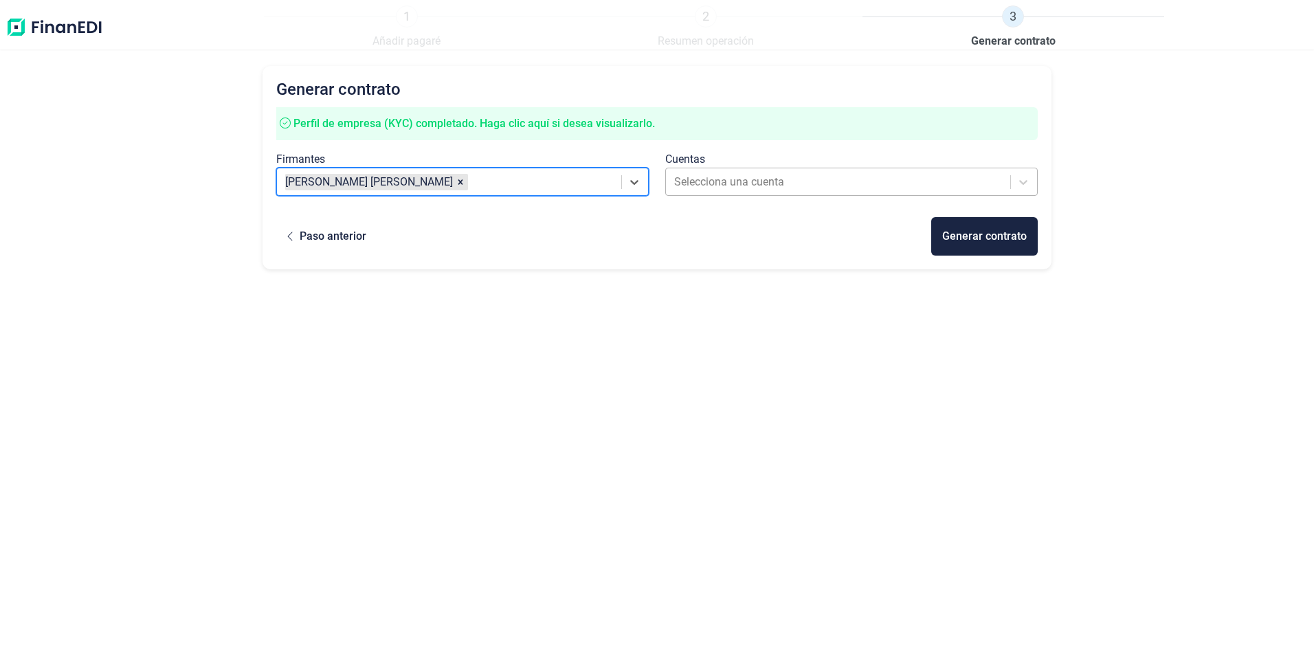
click at [810, 178] on div at bounding box center [838, 181] width 329 height 19
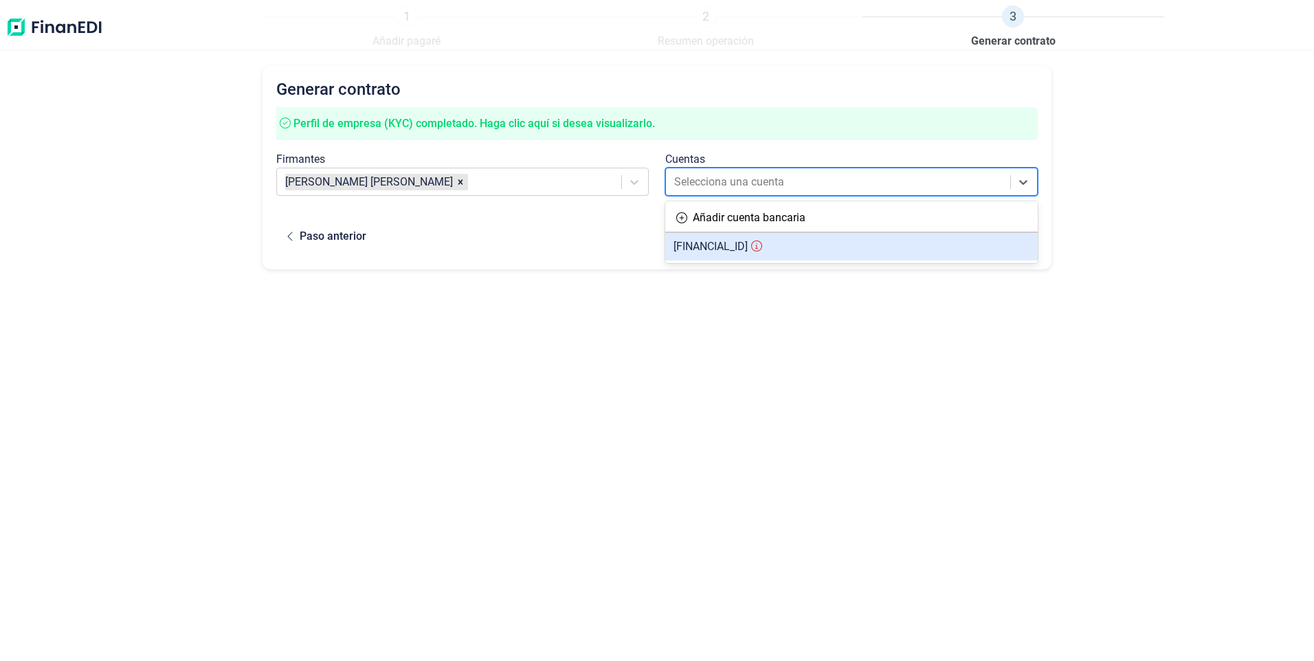
click at [748, 245] on span "[FINANCIAL_ID]" at bounding box center [710, 246] width 74 height 13
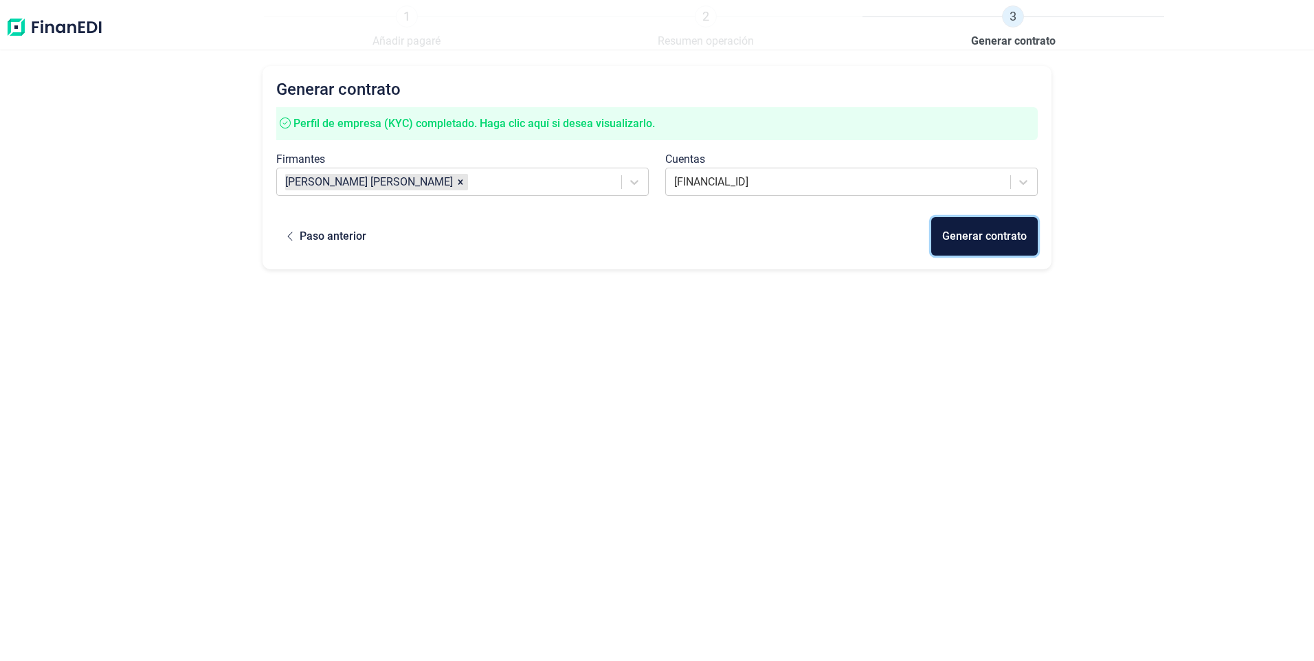
click at [965, 234] on div "Generar contrato" at bounding box center [984, 236] width 85 height 16
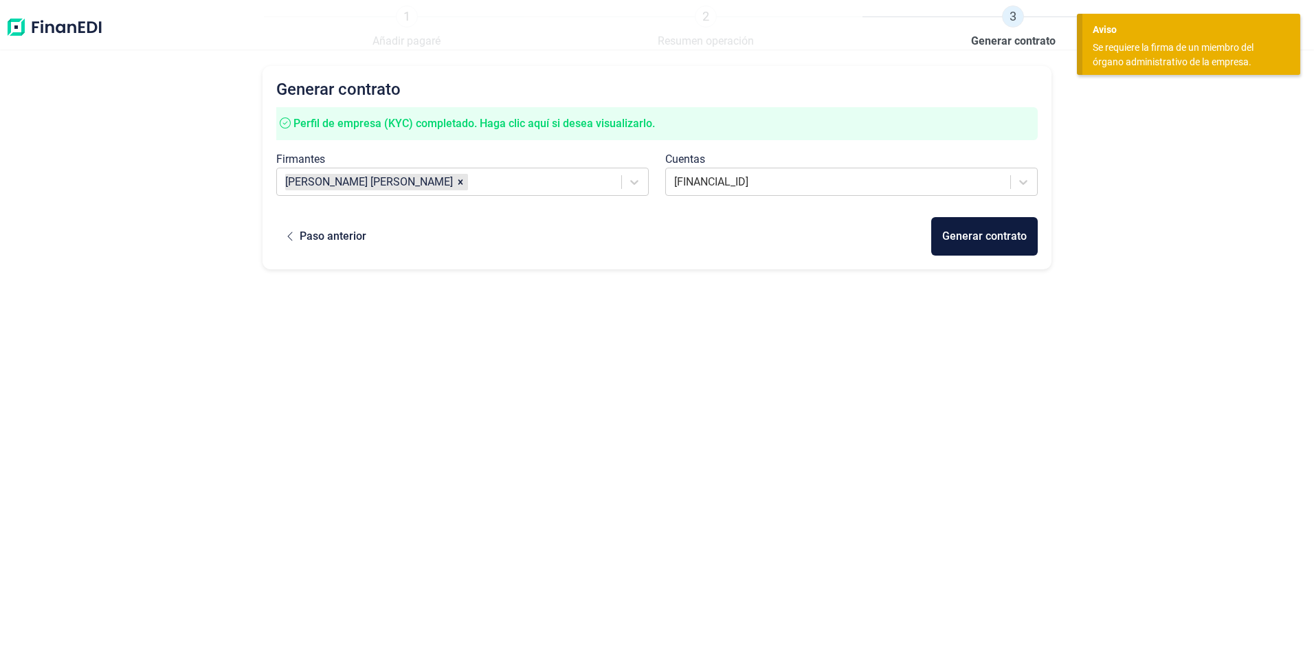
click at [1187, 134] on div "Generar contrato Perfil de empresa (KYC) completado. Haga clic aquí si desea vi…" at bounding box center [657, 337] width 1314 height 542
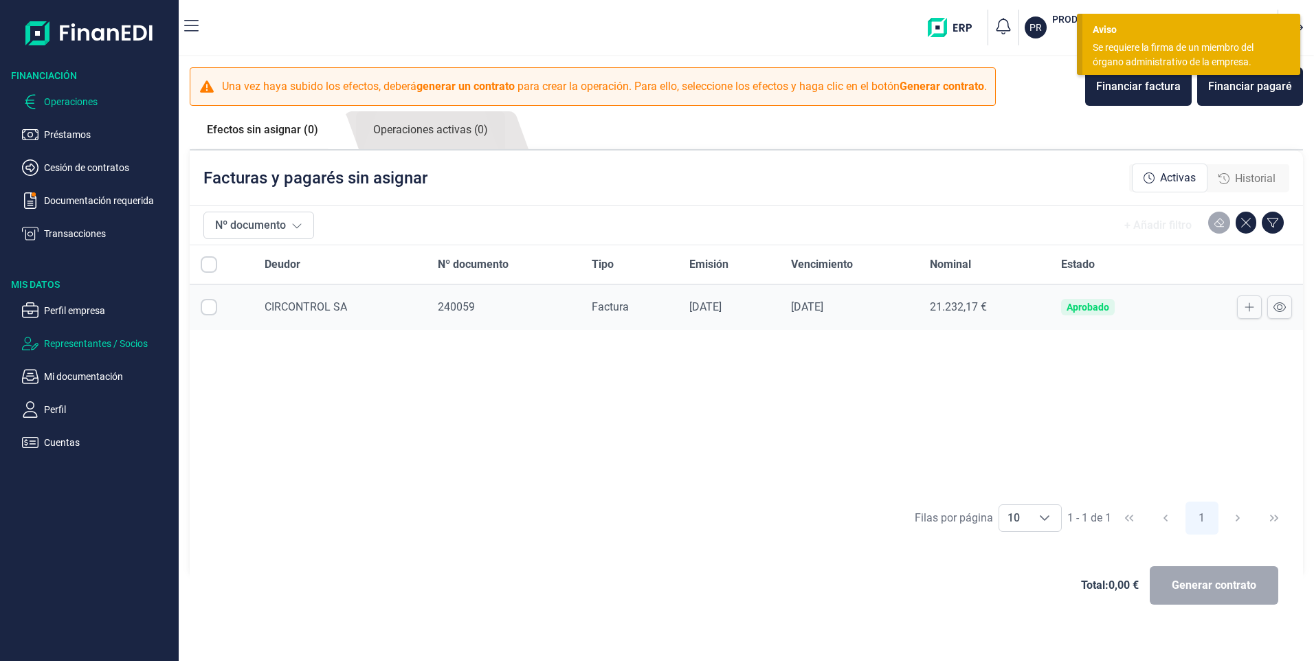
checkbox input "true"
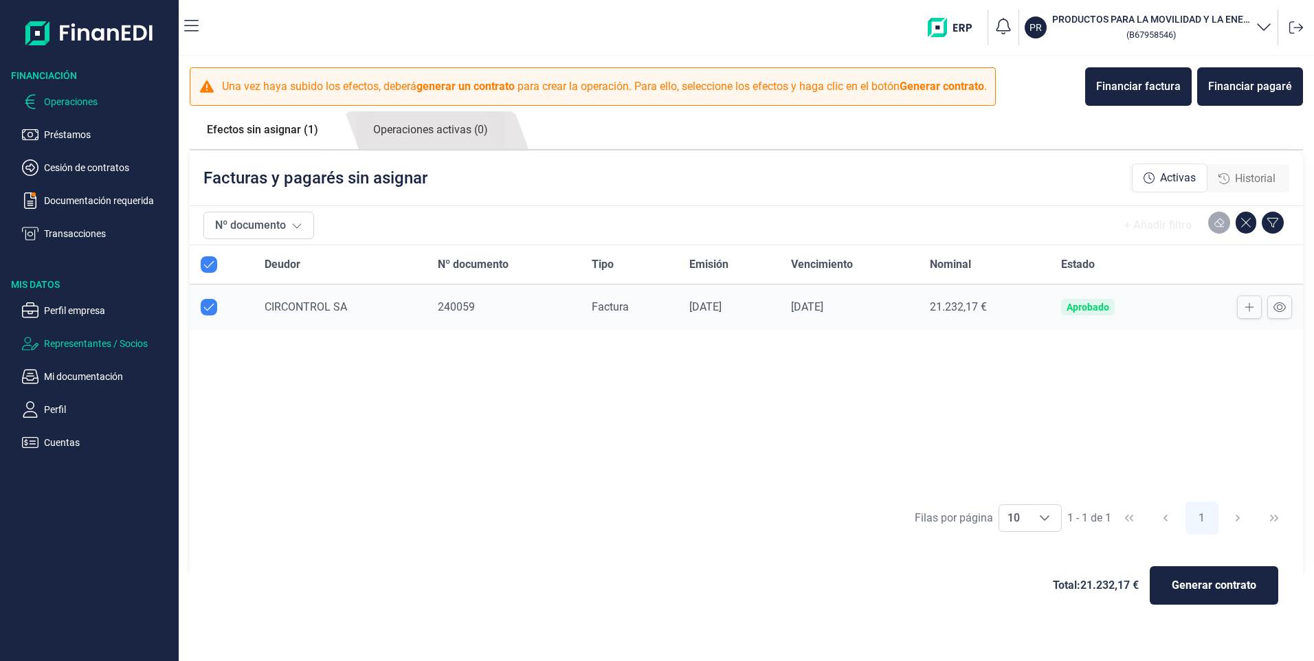
click at [76, 346] on p "Representantes / Socios" at bounding box center [108, 343] width 129 height 16
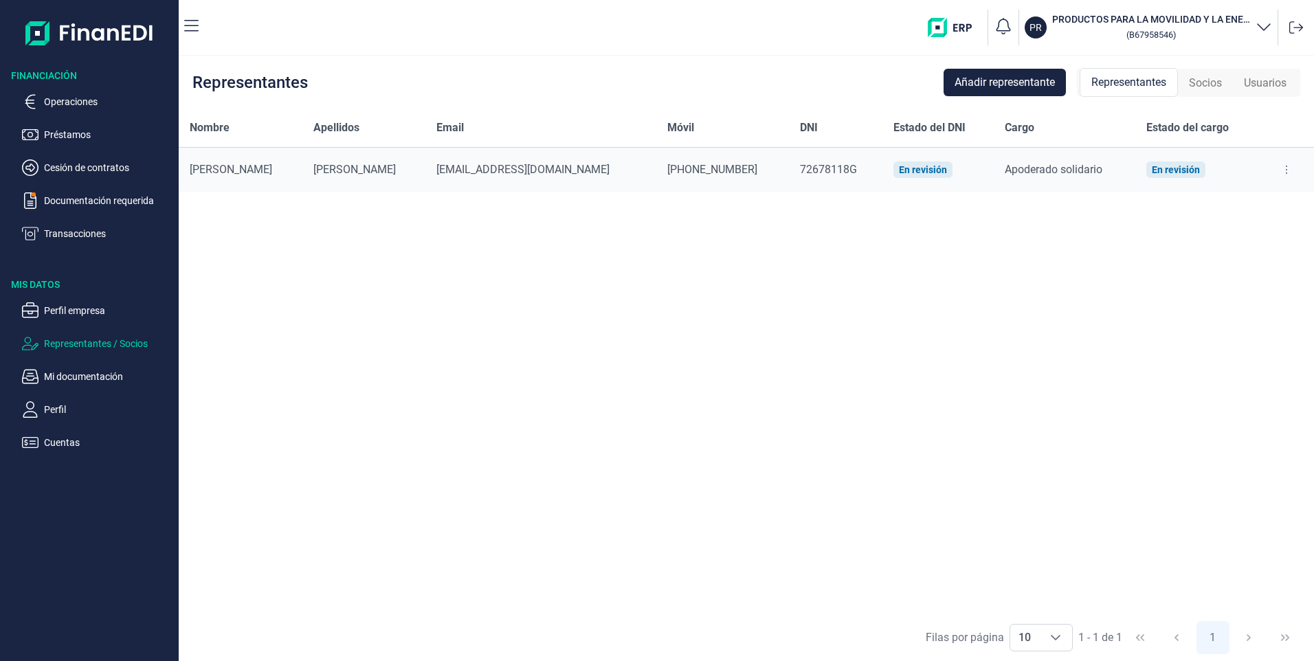
click at [313, 170] on span "[PERSON_NAME]" at bounding box center [354, 169] width 82 height 13
click at [1277, 81] on span "Usuarios" at bounding box center [1265, 83] width 43 height 16
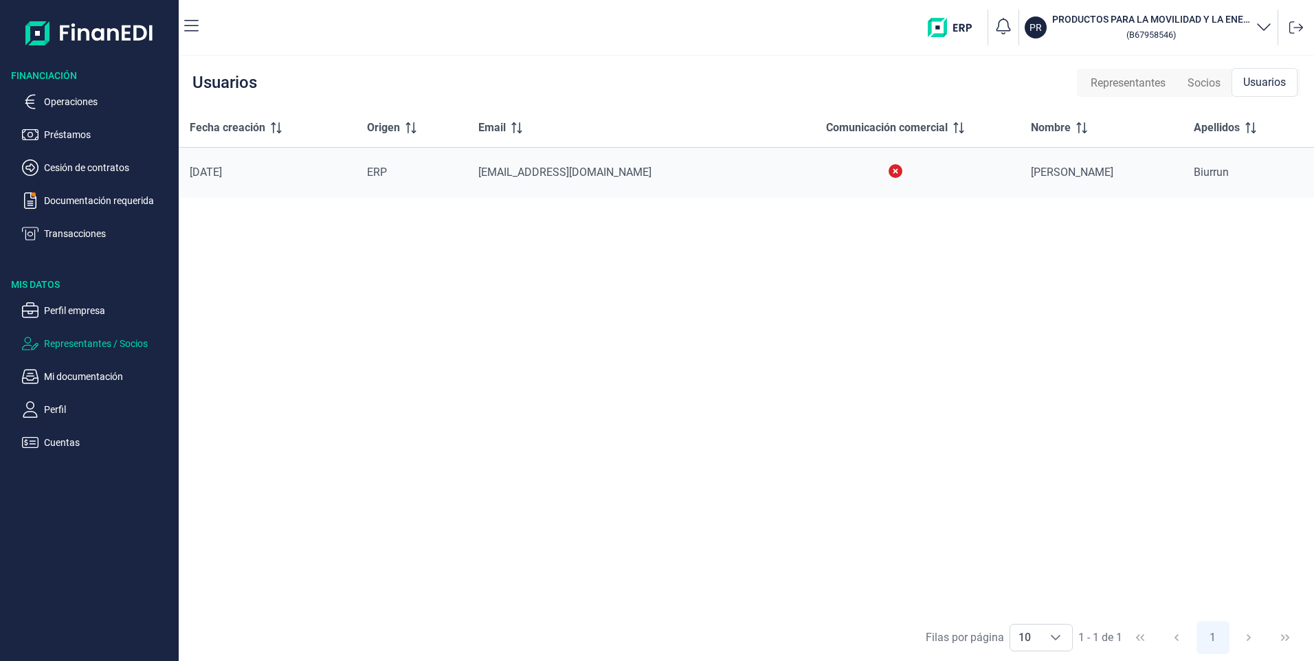
click at [1199, 84] on span "Socios" at bounding box center [1203, 83] width 33 height 16
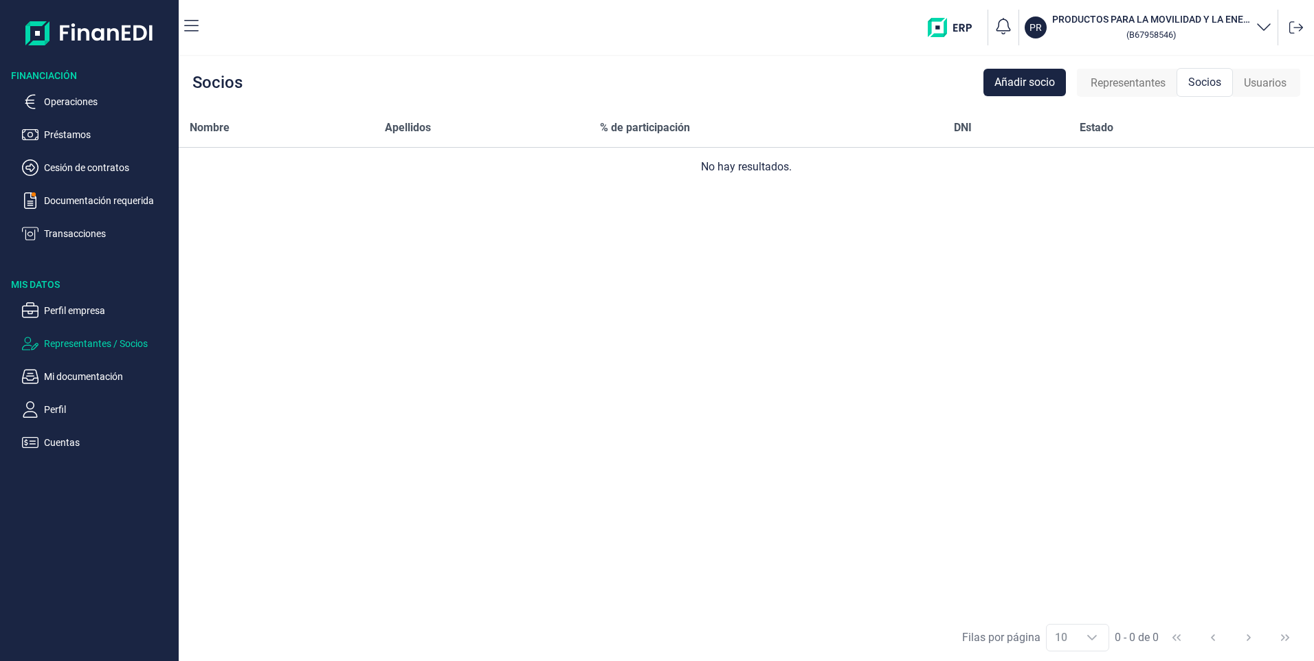
click at [1264, 70] on div "Usuarios" at bounding box center [1265, 82] width 65 height 27
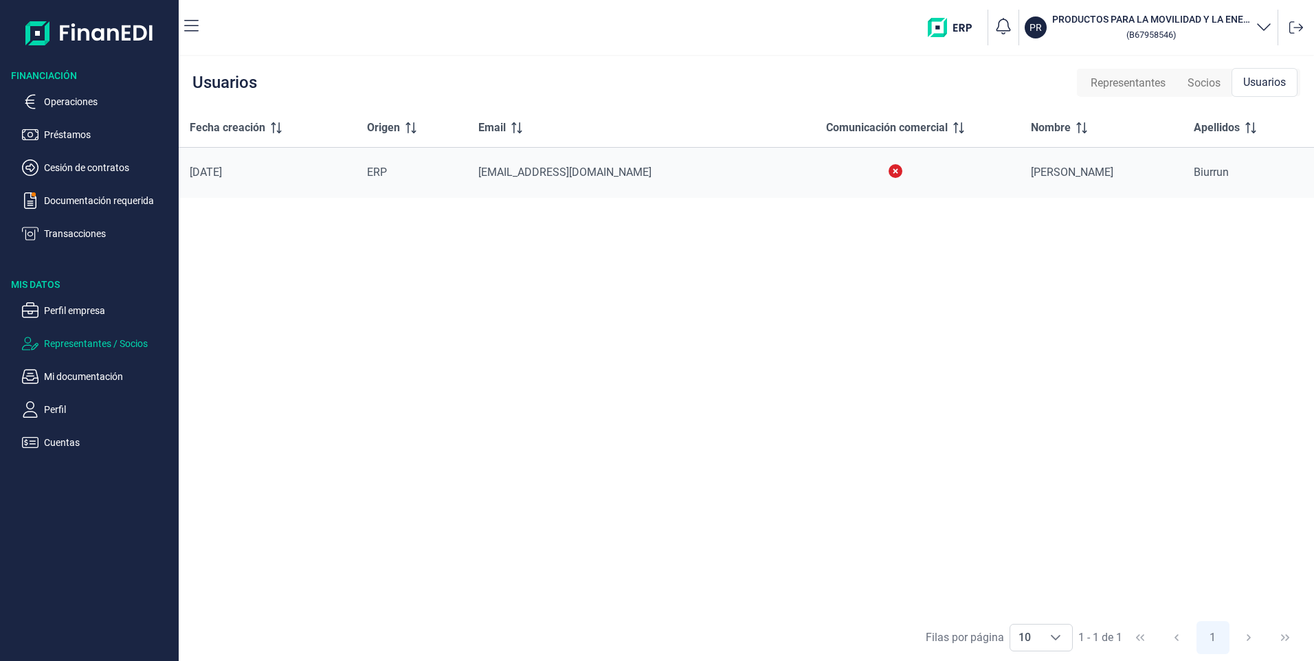
click at [899, 169] on icon at bounding box center [895, 171] width 14 height 14
click at [1125, 80] on span "Representantes" at bounding box center [1127, 83] width 75 height 16
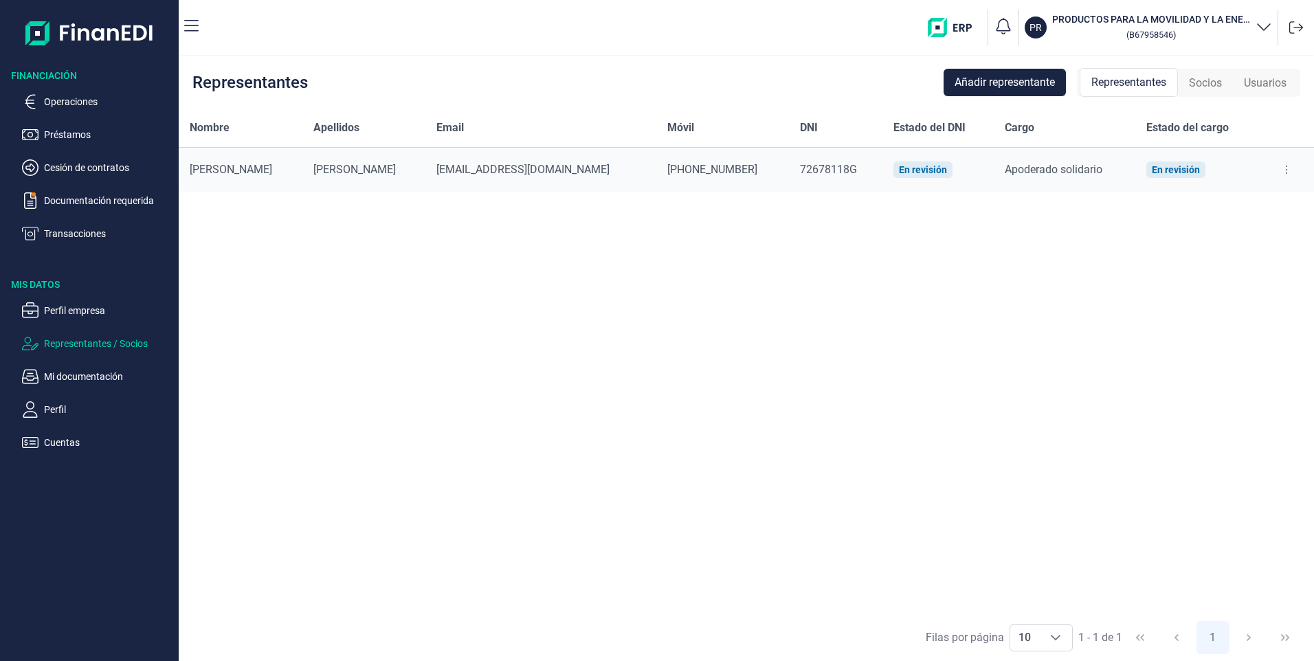
click at [313, 171] on span "[PERSON_NAME]" at bounding box center [354, 169] width 82 height 13
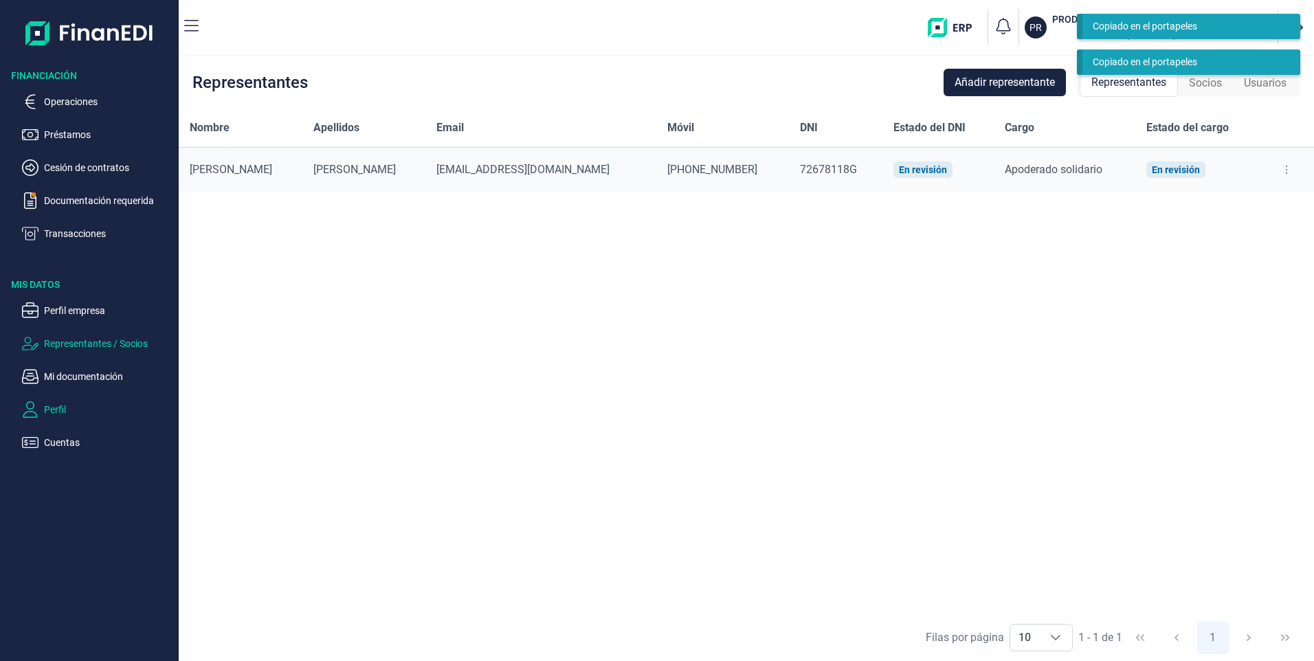
click at [43, 408] on button "Perfil" at bounding box center [97, 409] width 151 height 16
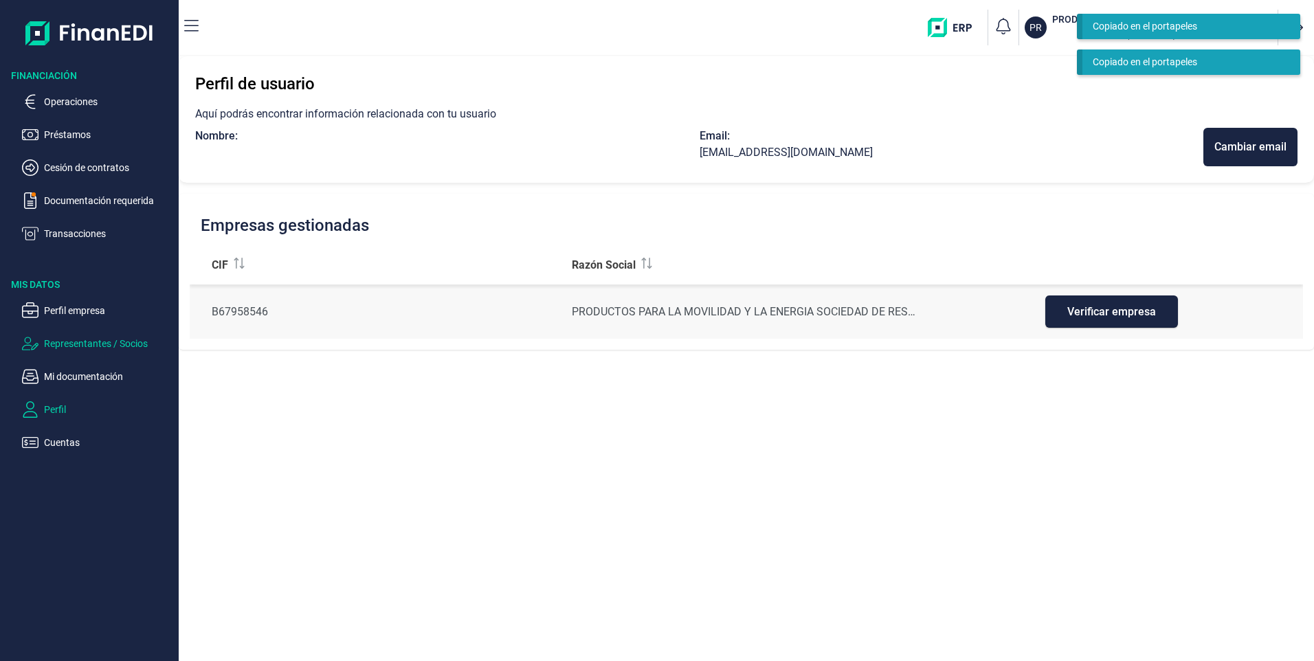
click at [67, 346] on p "Representantes / Socios" at bounding box center [108, 343] width 129 height 16
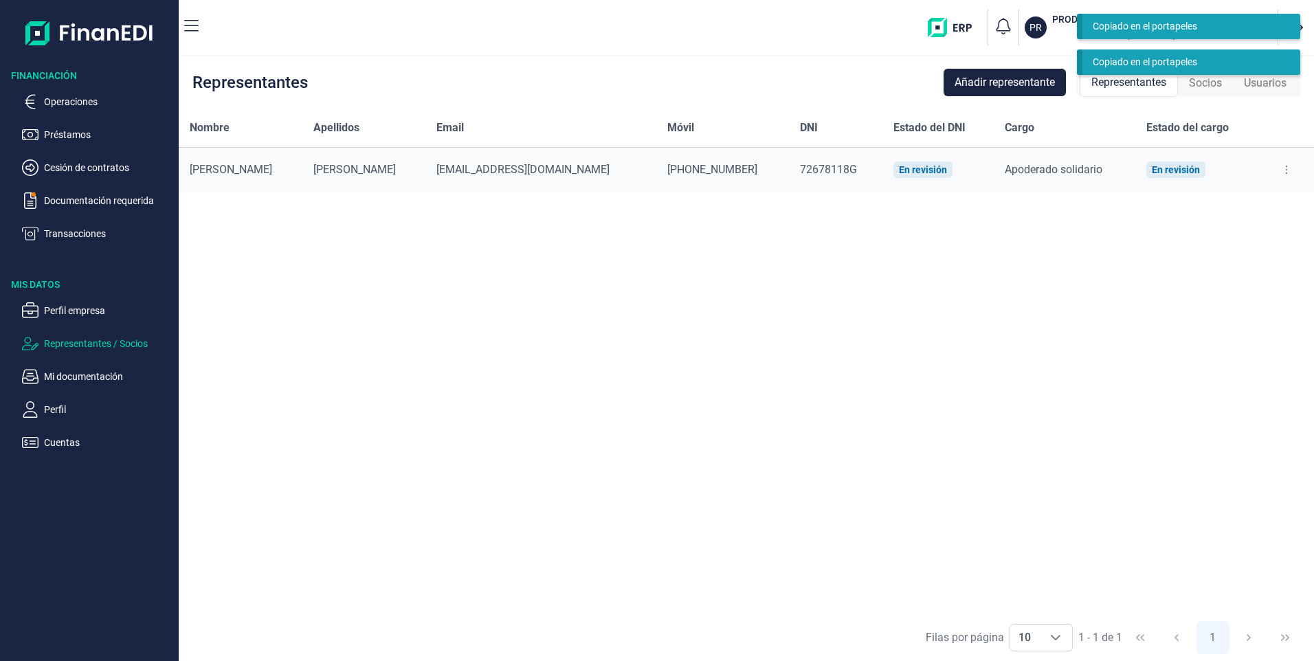
click at [329, 170] on span "[PERSON_NAME]" at bounding box center [354, 169] width 82 height 13
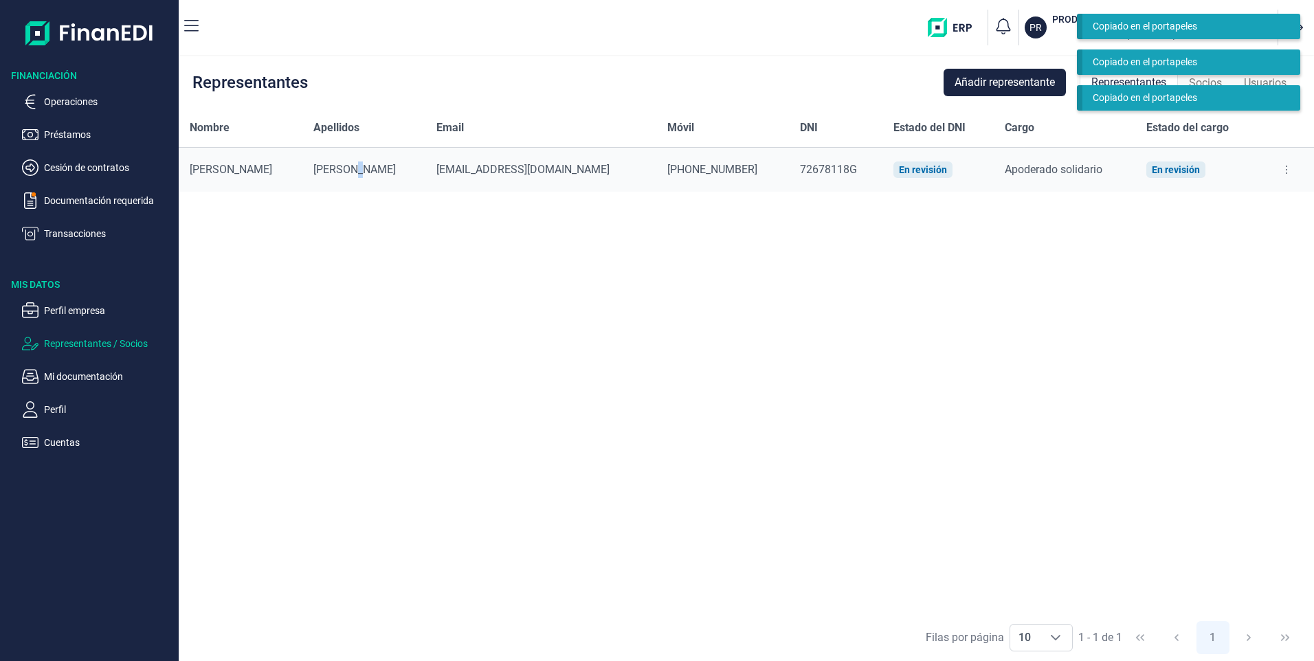
click at [329, 170] on span "[PERSON_NAME]" at bounding box center [354, 169] width 82 height 13
click at [1151, 172] on div "En revisión" at bounding box center [1175, 169] width 48 height 11
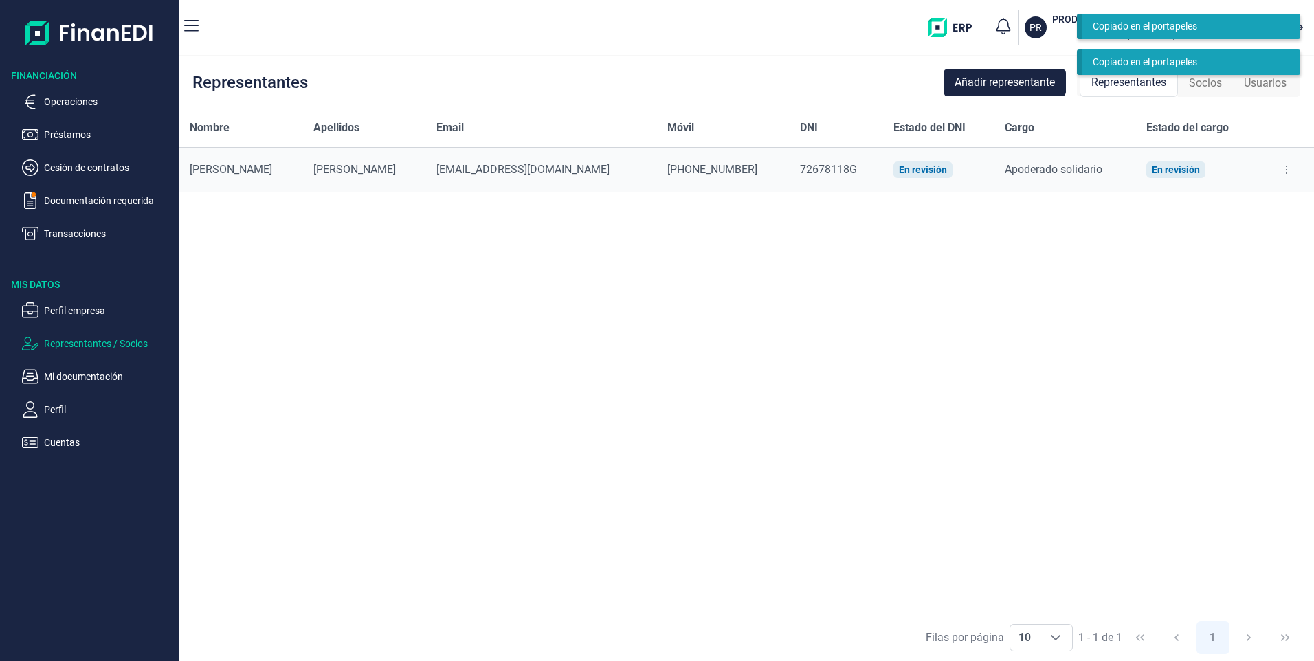
click at [1014, 170] on span "Apoderado solidario" at bounding box center [1053, 169] width 98 height 13
click at [667, 170] on div "[PHONE_NUMBER]" at bounding box center [722, 169] width 111 height 16
click at [466, 178] on td "[EMAIL_ADDRESS][DOMAIN_NAME]" at bounding box center [540, 170] width 231 height 45
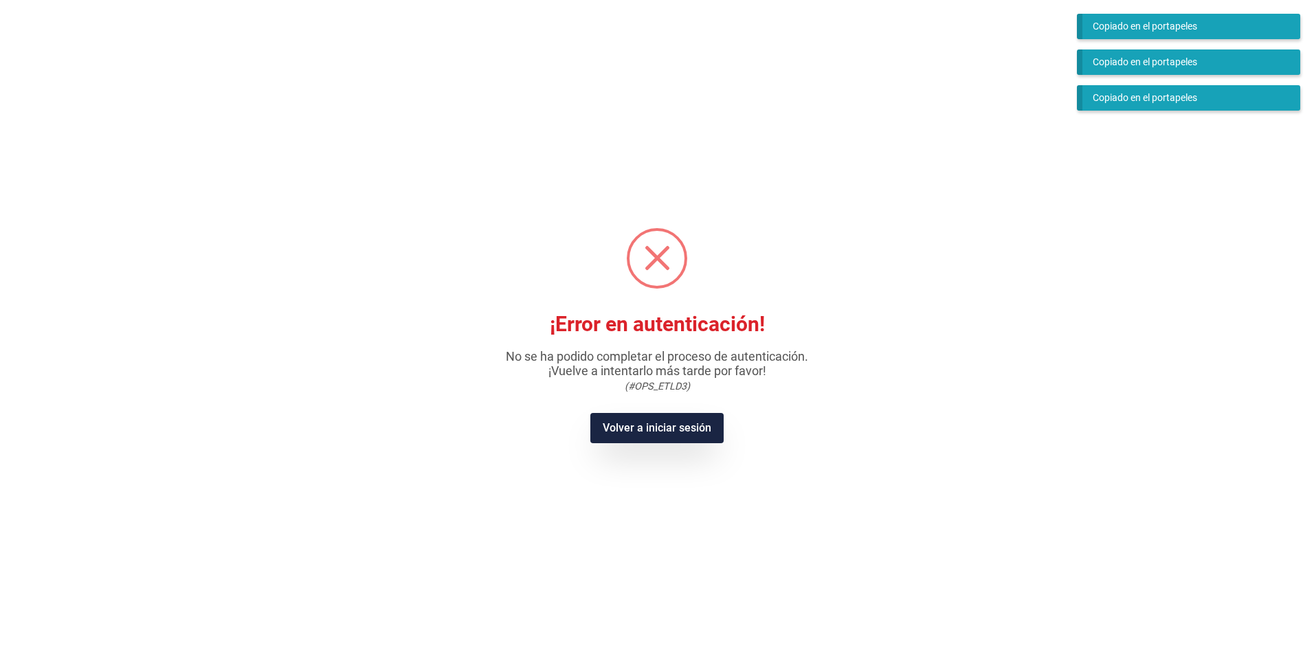
click at [656, 438] on button "Volver a iniciar sesión" at bounding box center [656, 428] width 133 height 30
